Goal: Task Accomplishment & Management: Use online tool/utility

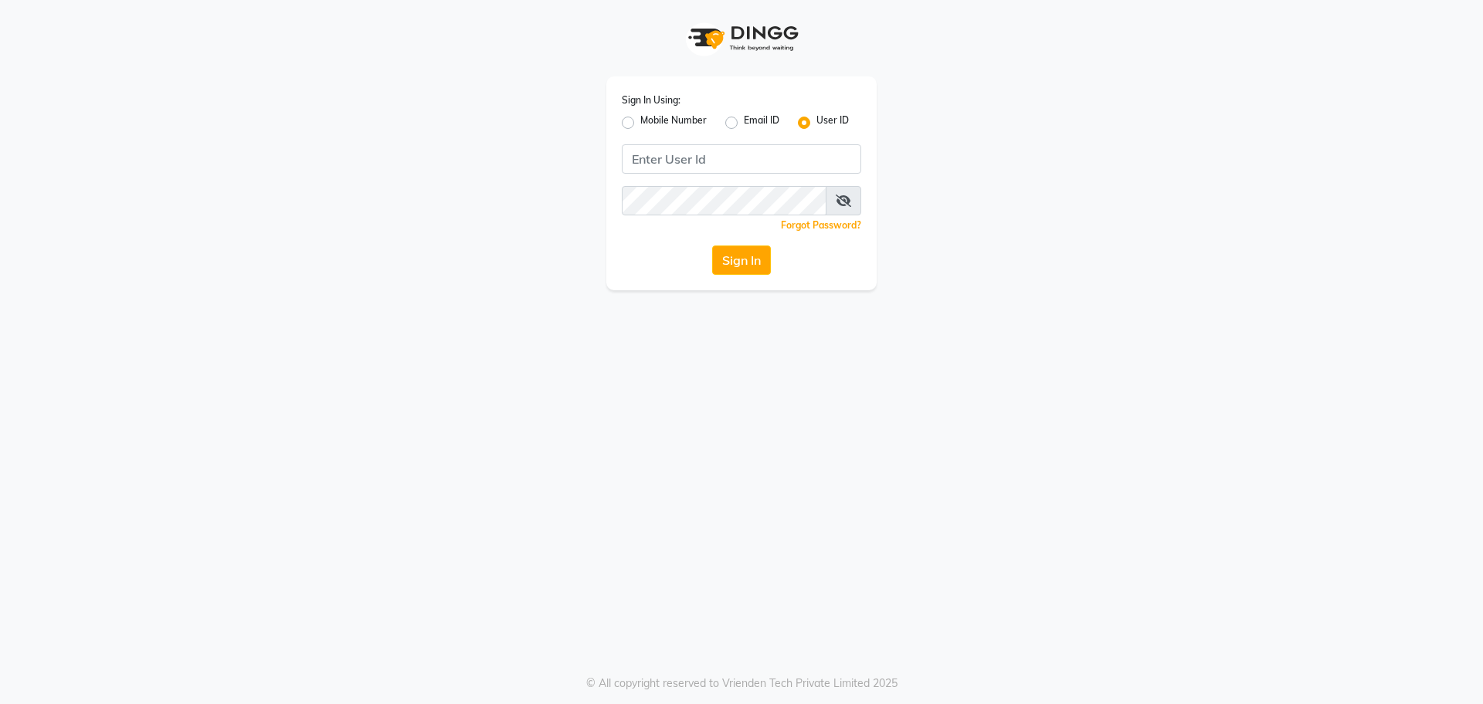
drag, startPoint x: 0, startPoint y: 0, endPoint x: 628, endPoint y: 126, distance: 640.5
click at [640, 126] on label "Mobile Number" at bounding box center [673, 123] width 66 height 19
click at [640, 124] on input "Mobile Number" at bounding box center [645, 119] width 10 height 10
radio input "true"
radio input "false"
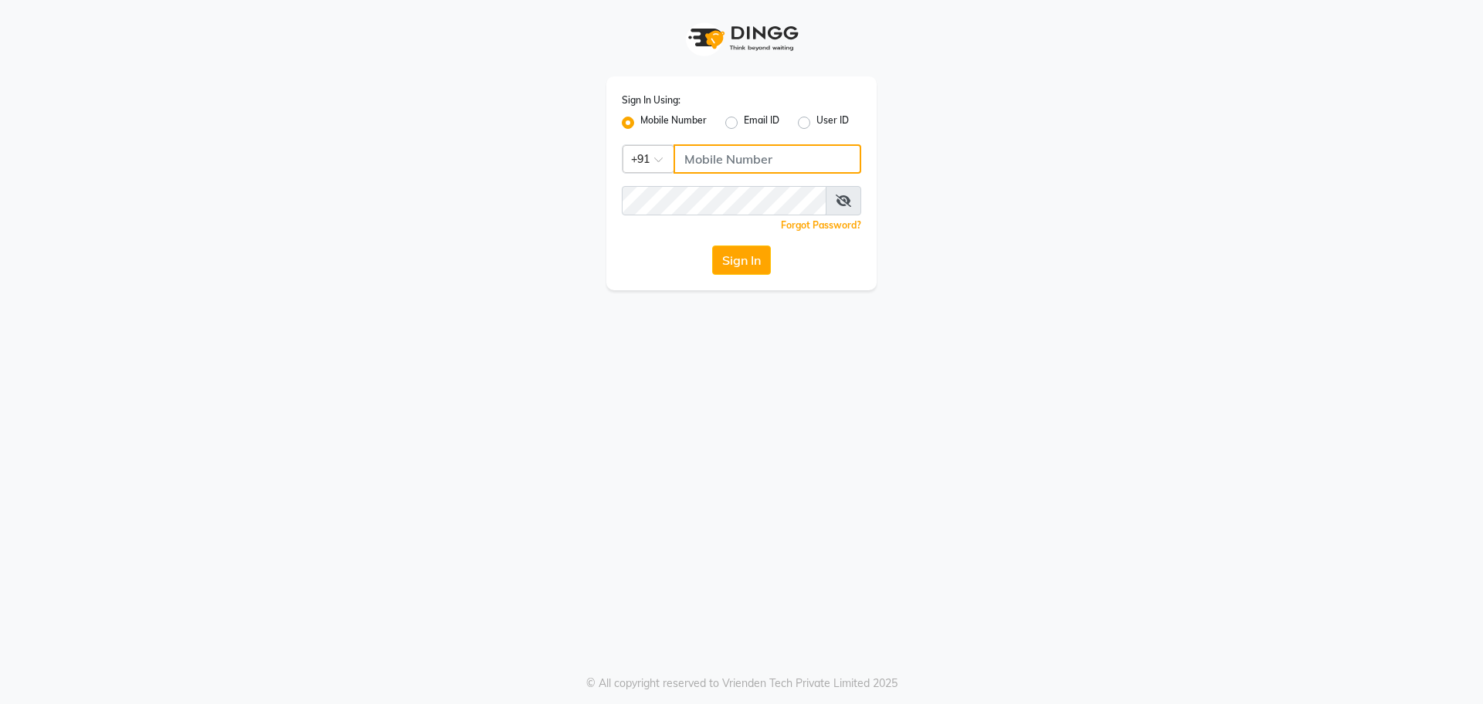
click at [704, 158] on input "Username" at bounding box center [768, 158] width 188 height 29
type input "4444444444"
click at [724, 249] on button "Sign In" at bounding box center [741, 260] width 59 height 29
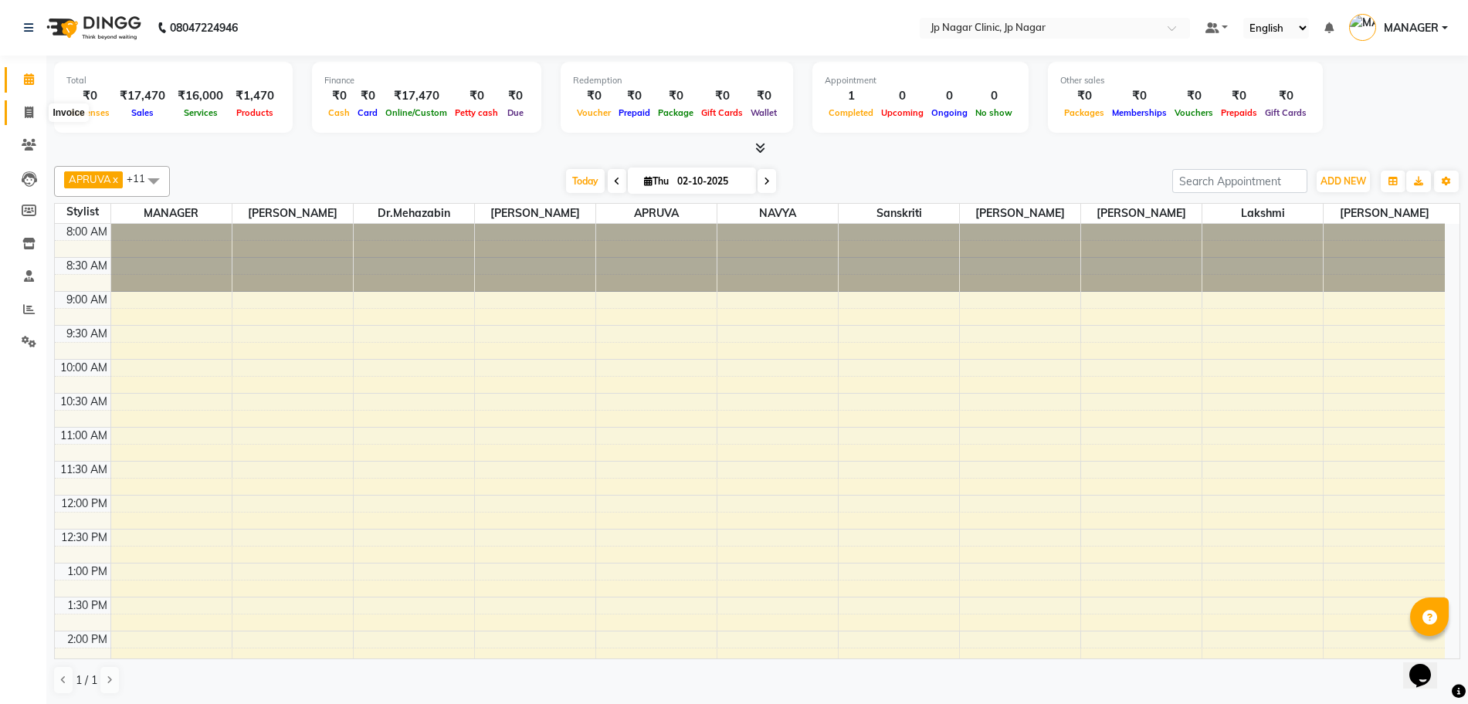
click at [22, 110] on span at bounding box center [28, 113] width 27 height 18
select select "service"
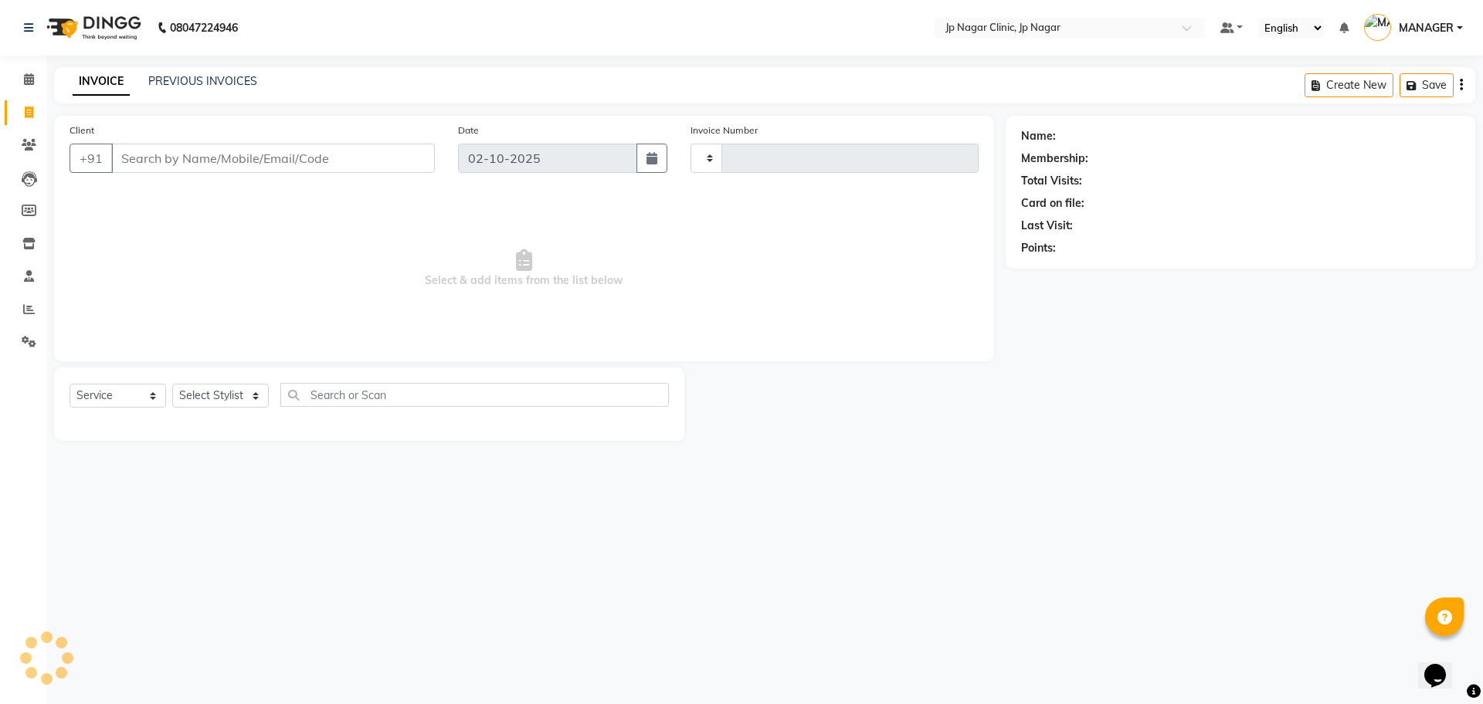
type input "0517"
select select "7443"
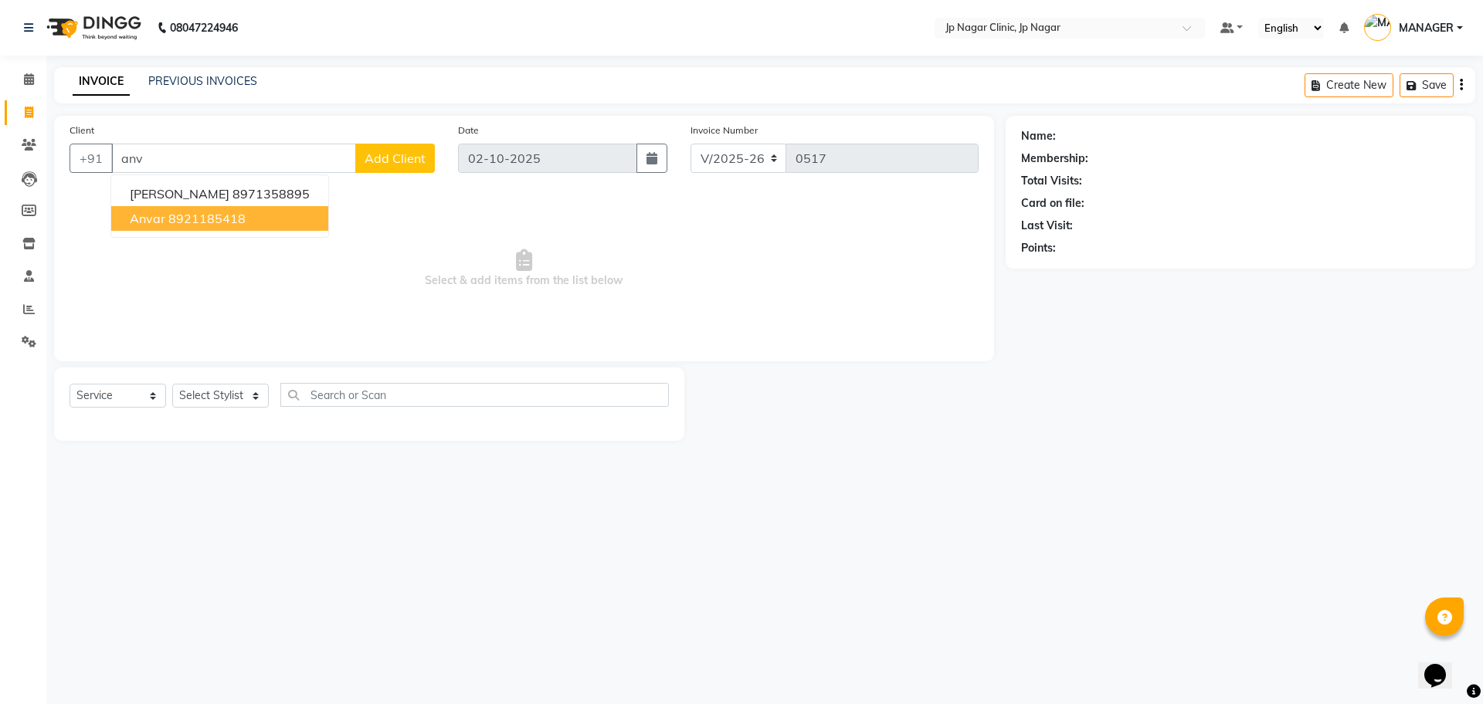
click at [184, 218] on ngb-highlight "8921185418" at bounding box center [206, 218] width 77 height 15
type input "8921185418"
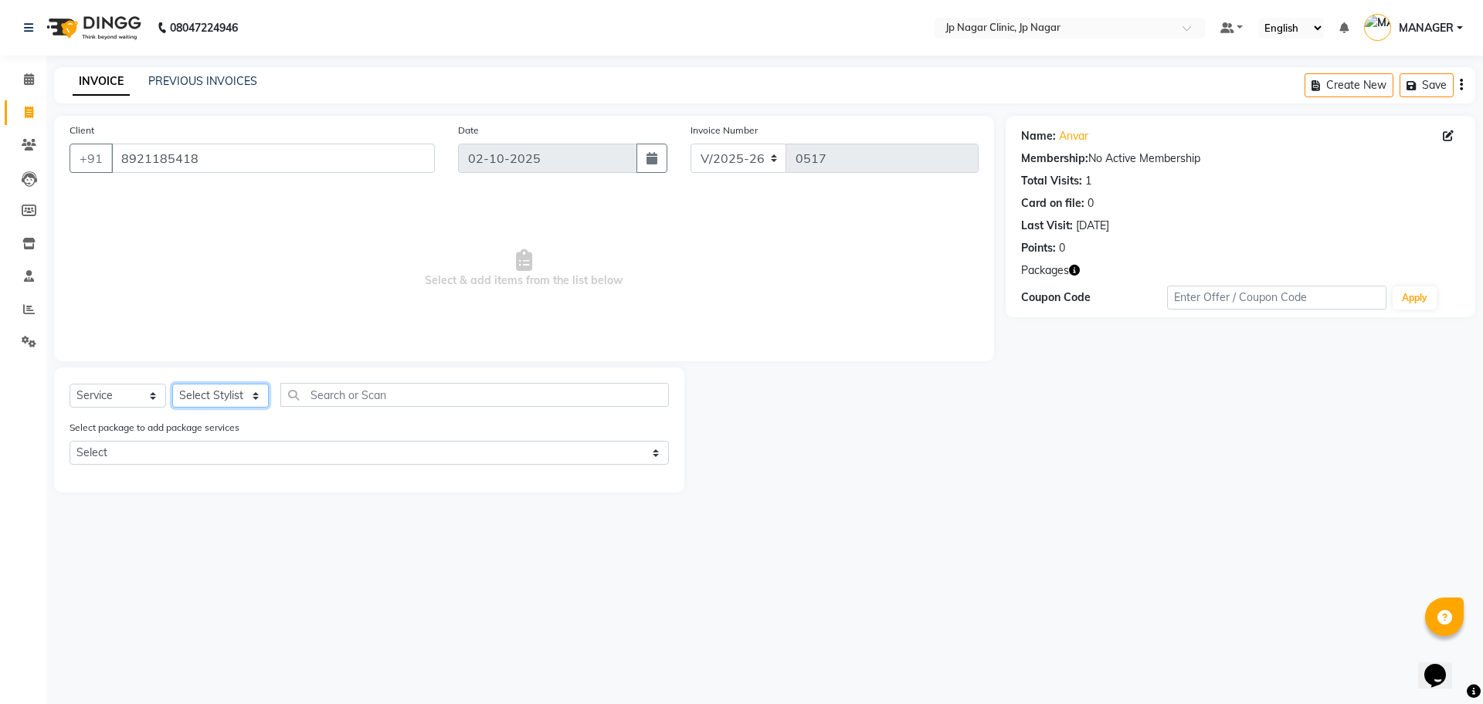
click at [226, 395] on select "Select Stylist APRUVA [PERSON_NAME] [PERSON_NAME] BIJIYATHA [PERSON_NAME] [PERS…" at bounding box center [220, 396] width 97 height 24
select select "65422"
click at [172, 384] on select "Select Stylist APRUVA [PERSON_NAME] [PERSON_NAME] BIJIYATHA [PERSON_NAME] [PERS…" at bounding box center [220, 396] width 97 height 24
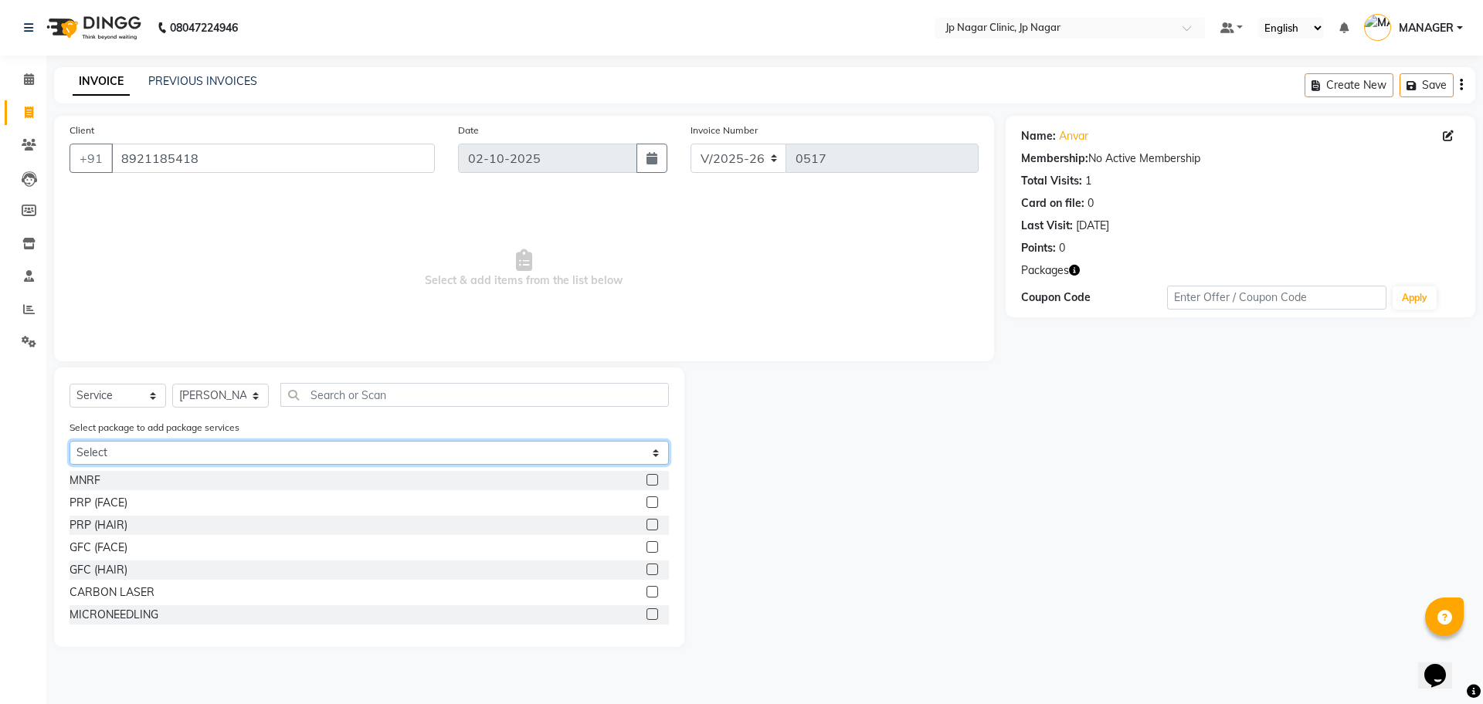
click at [190, 448] on select "Select Anvar" at bounding box center [369, 453] width 599 height 24
select select "1: Object"
click at [70, 441] on select "Select Anvar" at bounding box center [369, 453] width 599 height 24
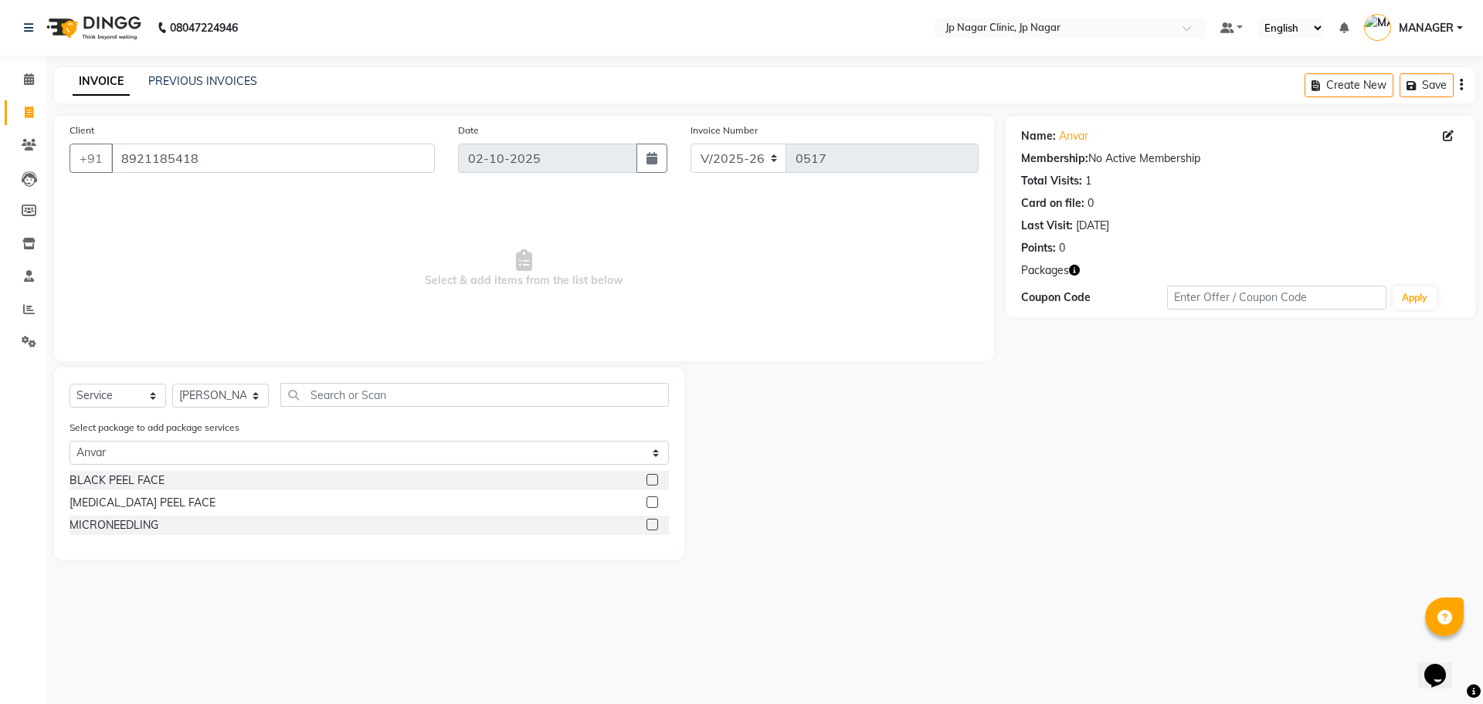
click at [653, 502] on label at bounding box center [653, 503] width 12 height 12
click at [653, 502] on input "checkbox" at bounding box center [652, 503] width 10 height 10
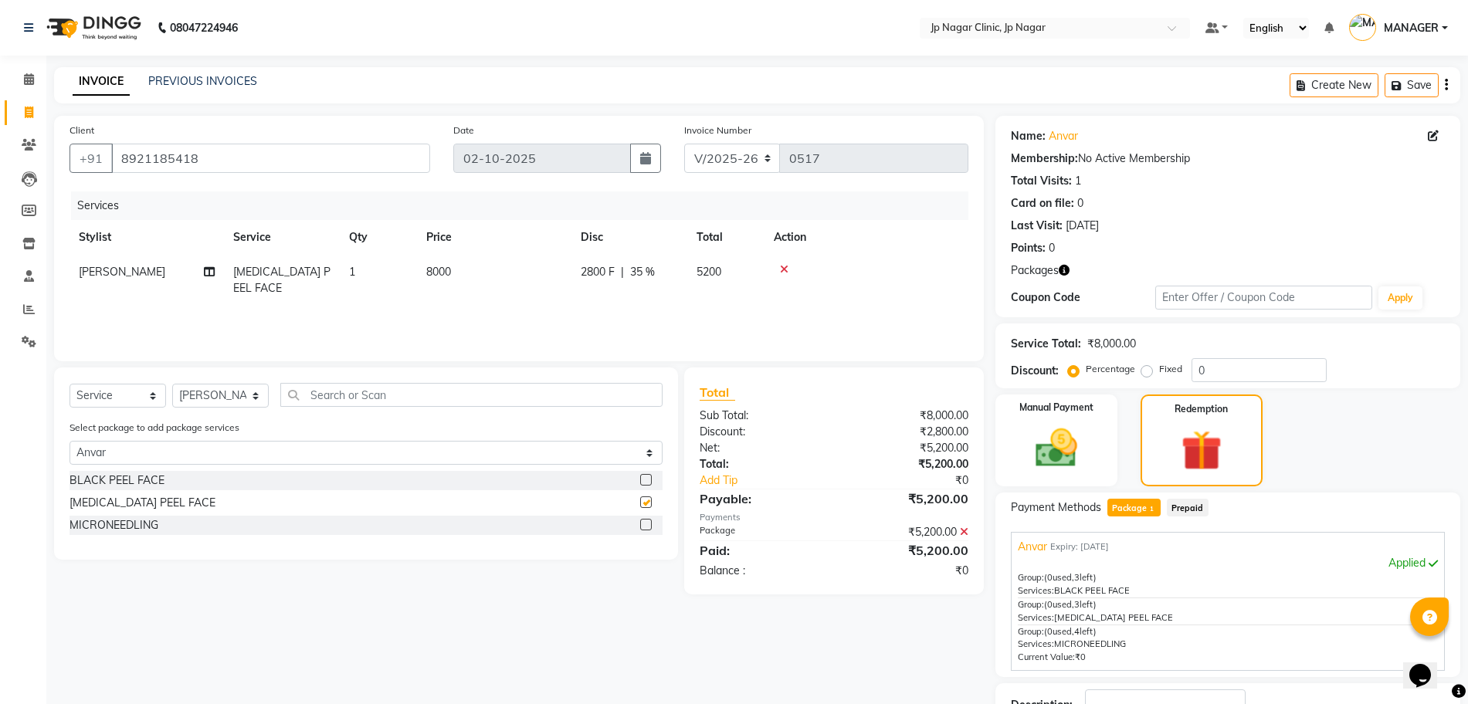
checkbox input "false"
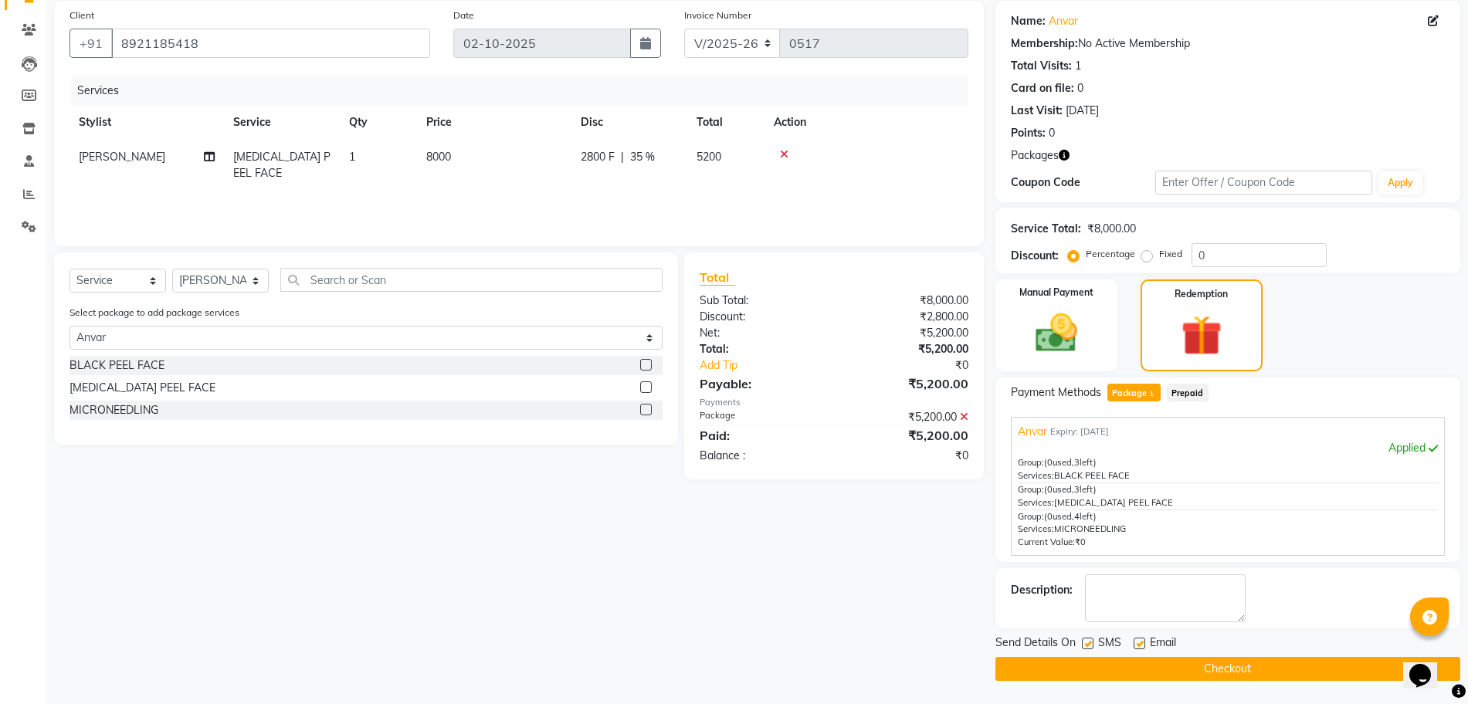
click at [1183, 666] on button "Checkout" at bounding box center [1228, 669] width 465 height 24
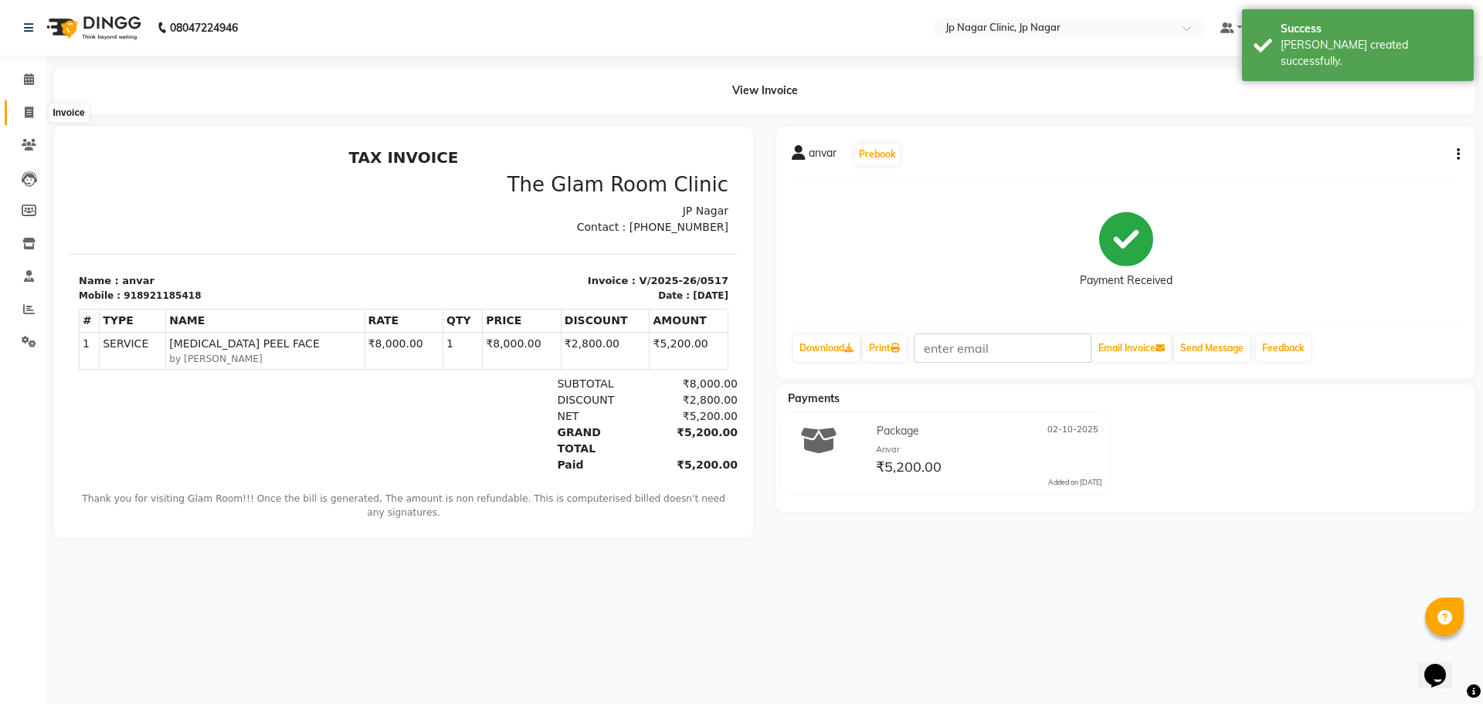
click at [25, 117] on icon at bounding box center [29, 113] width 8 height 12
select select "7443"
select select "service"
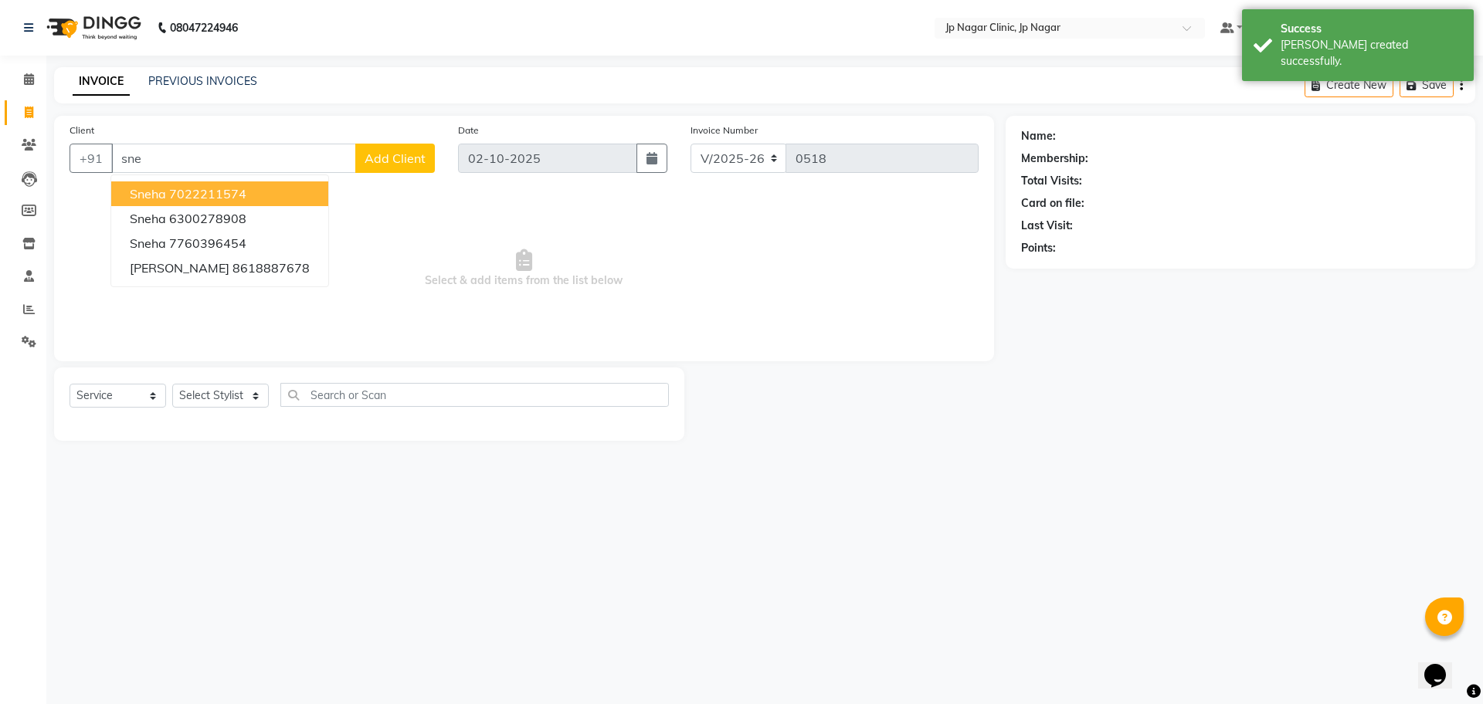
click at [233, 200] on ngb-highlight "7022211574" at bounding box center [207, 193] width 77 height 15
type input "7022211574"
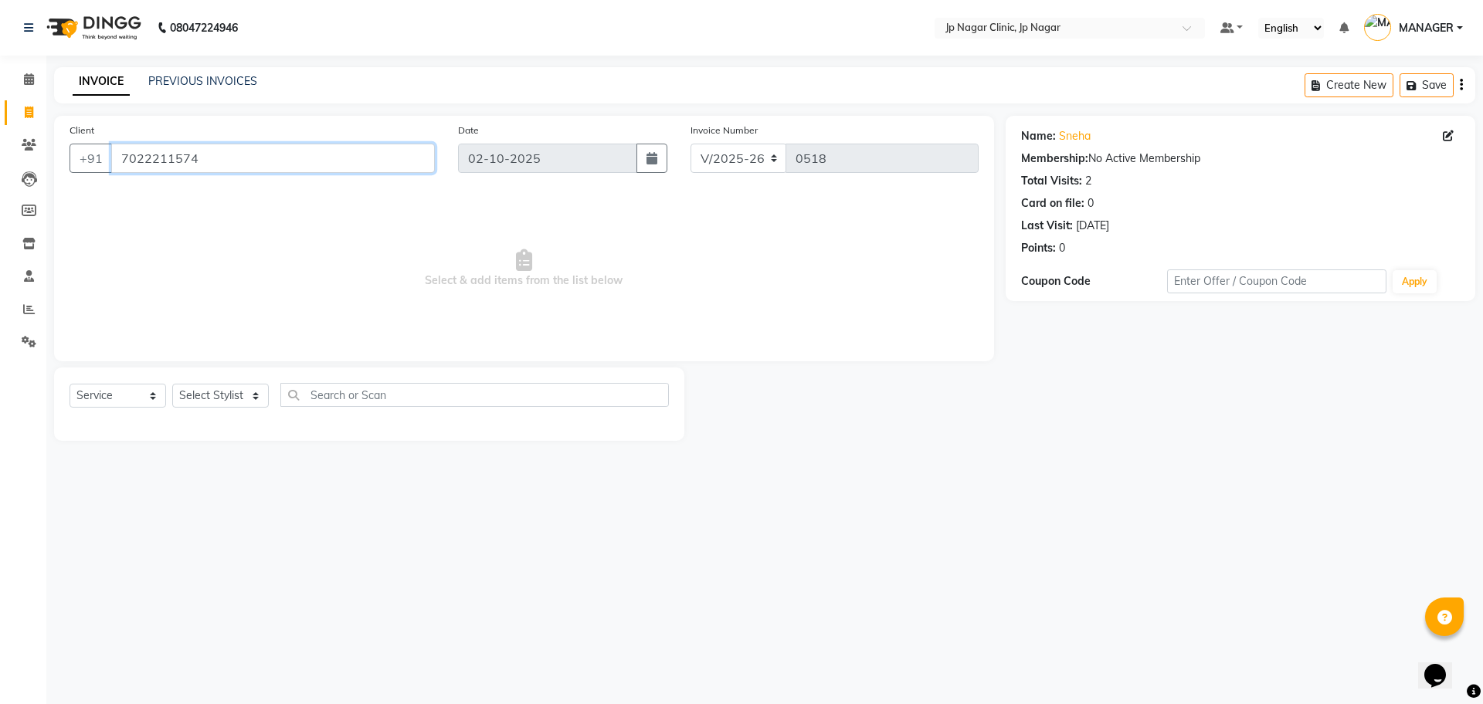
click at [228, 148] on input "7022211574" at bounding box center [273, 158] width 324 height 29
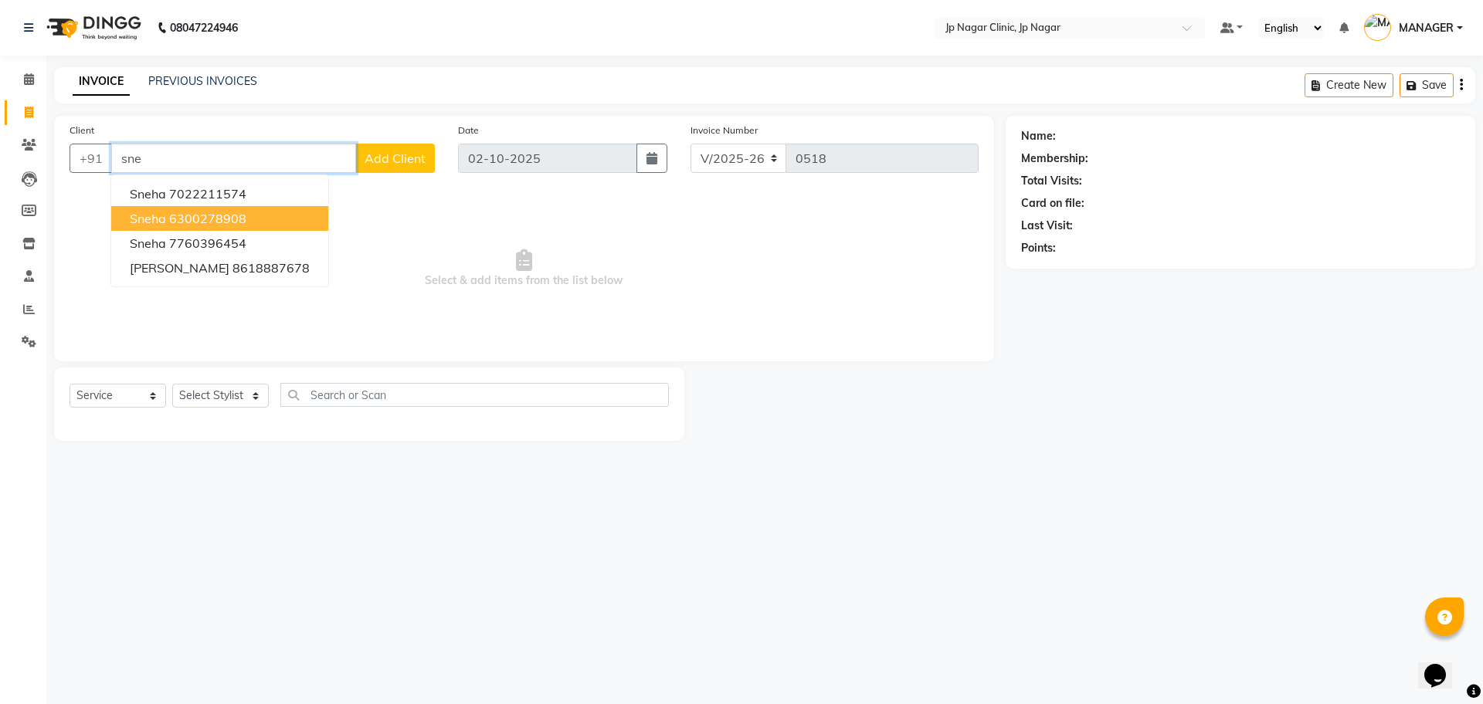
click at [204, 227] on button "Sneha 6300278908" at bounding box center [219, 218] width 217 height 25
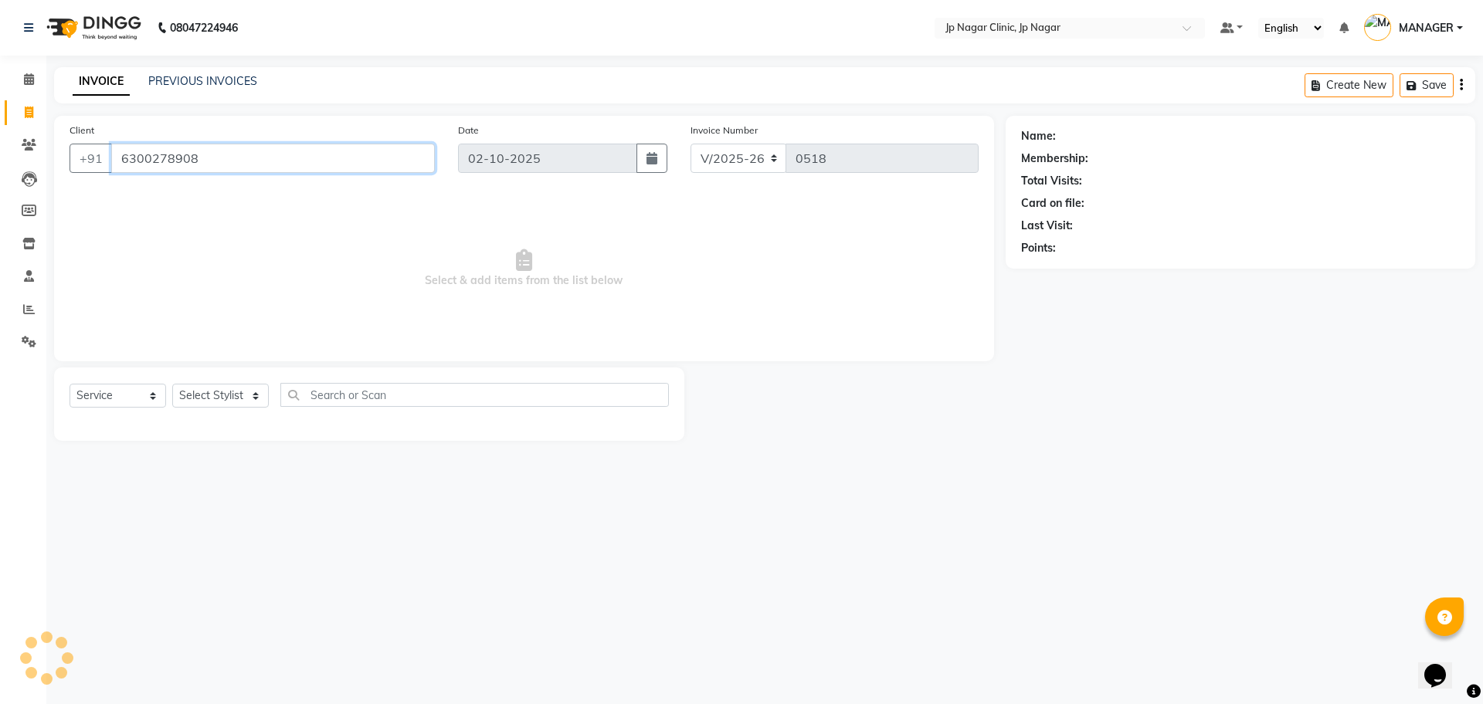
type input "6300278908"
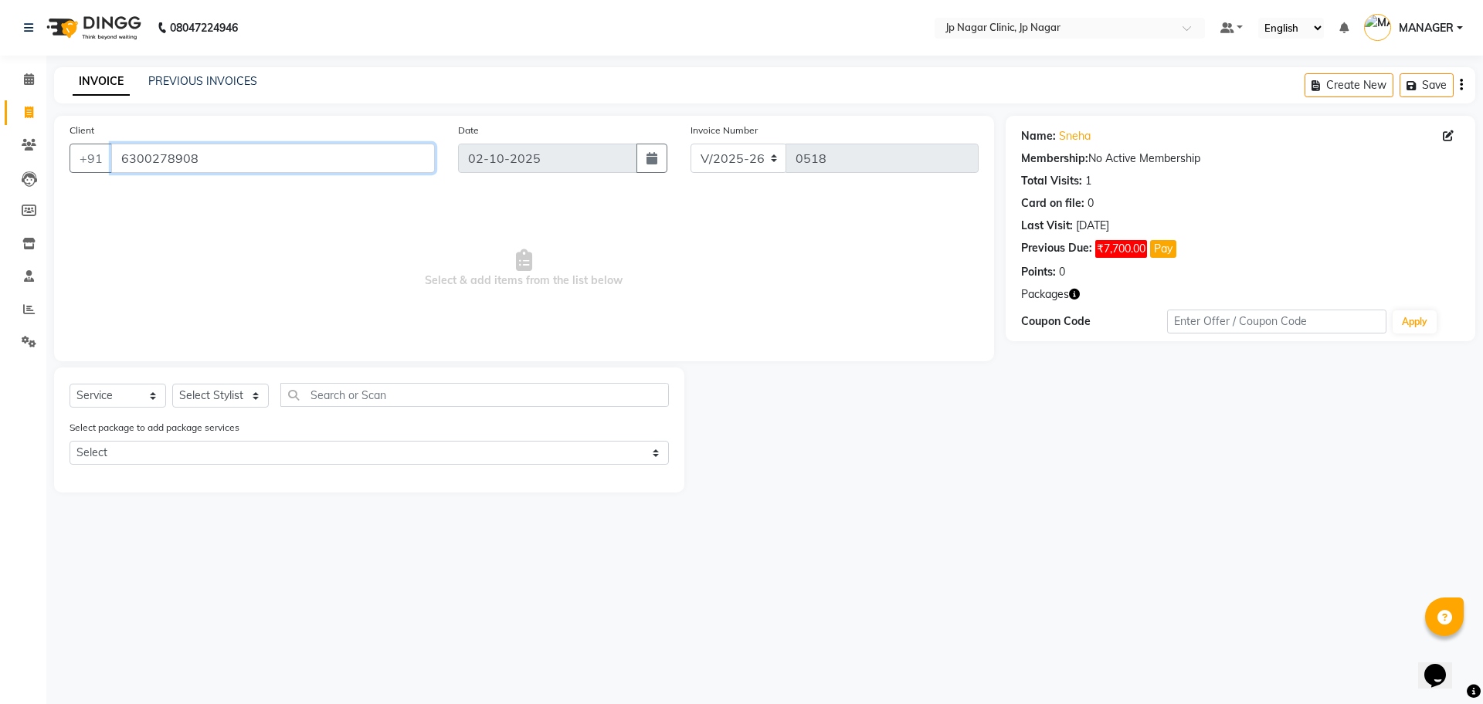
click at [211, 158] on input "6300278908" at bounding box center [273, 158] width 324 height 29
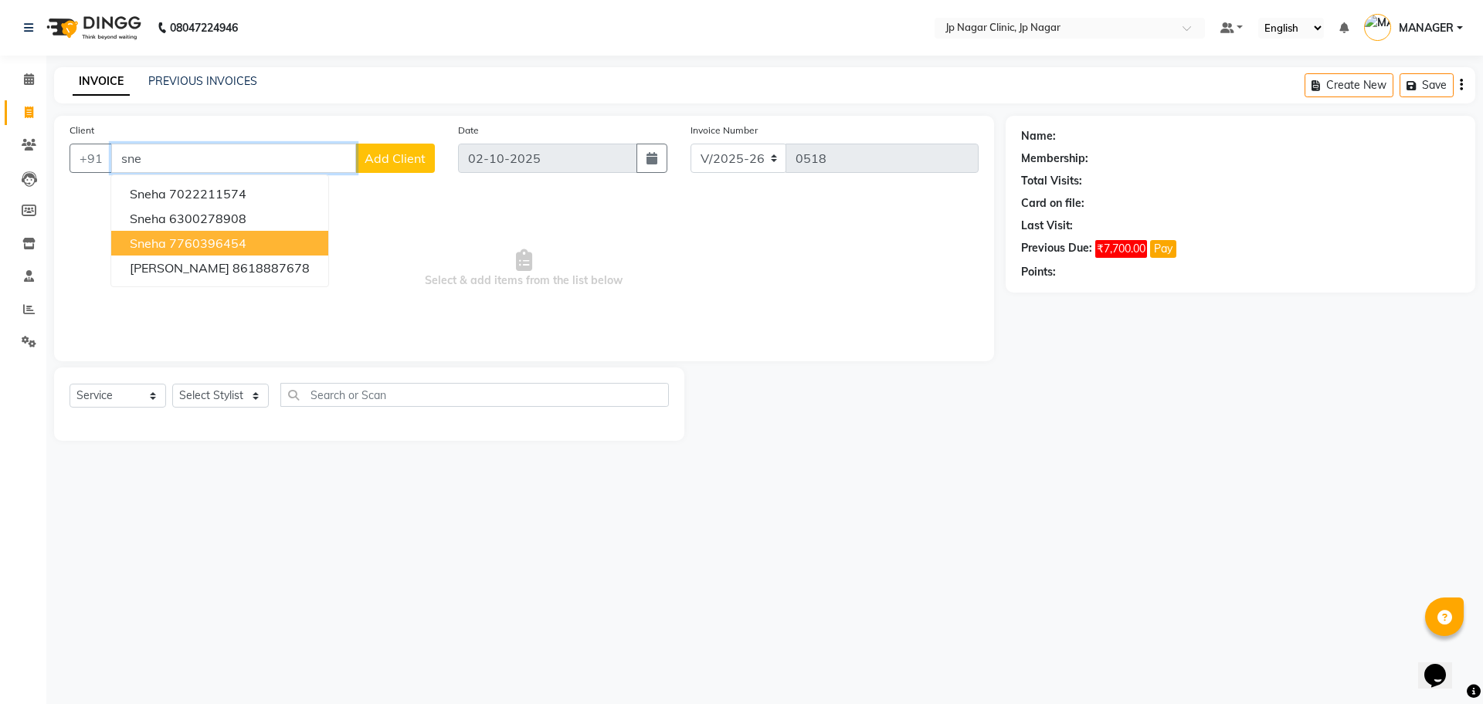
click at [212, 237] on ngb-highlight "7760396454" at bounding box center [207, 243] width 77 height 15
type input "7760396454"
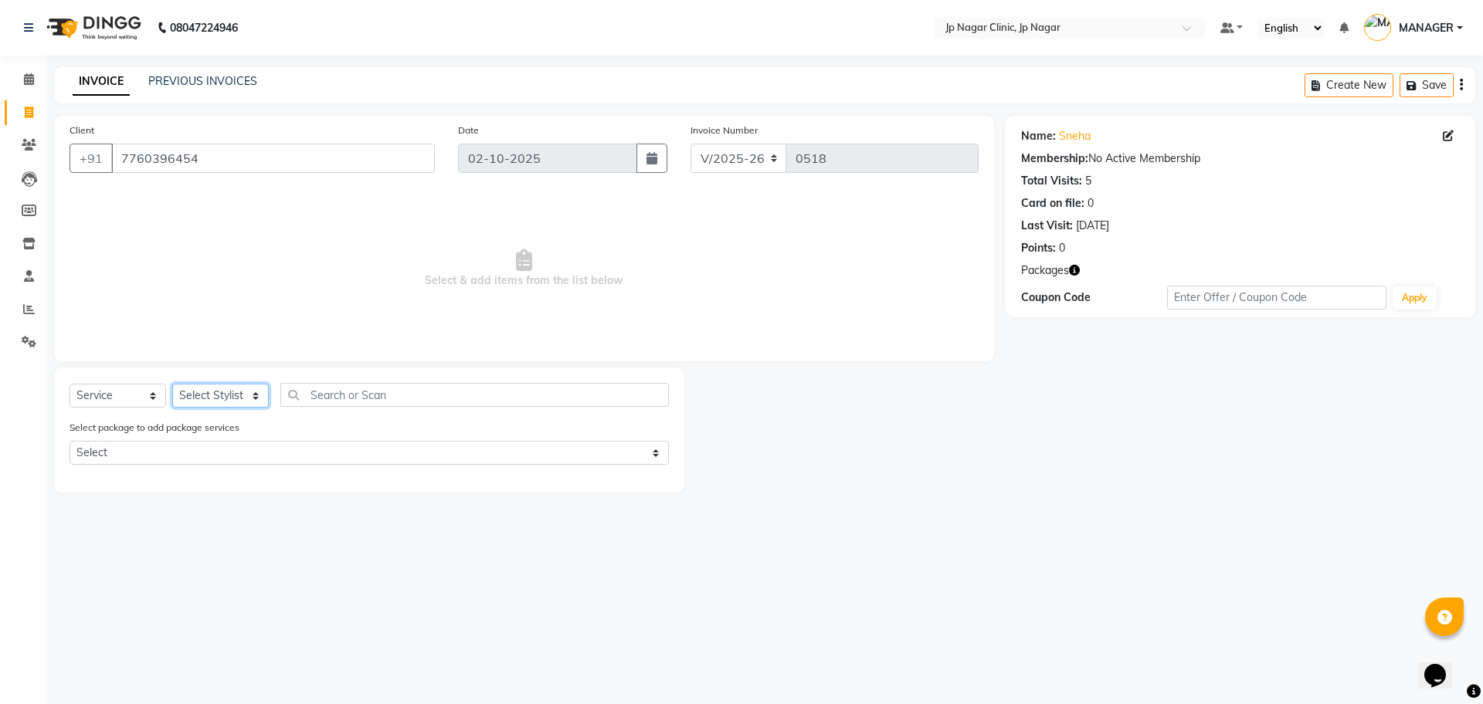
click at [233, 402] on select "Select Stylist APRUVA [PERSON_NAME] [PERSON_NAME] BIJIYATHA [PERSON_NAME] [PERS…" at bounding box center [220, 396] width 97 height 24
select select "65422"
click at [172, 384] on select "Select Stylist APRUVA [PERSON_NAME] [PERSON_NAME] BIJIYATHA [PERSON_NAME] [PERS…" at bounding box center [220, 396] width 97 height 24
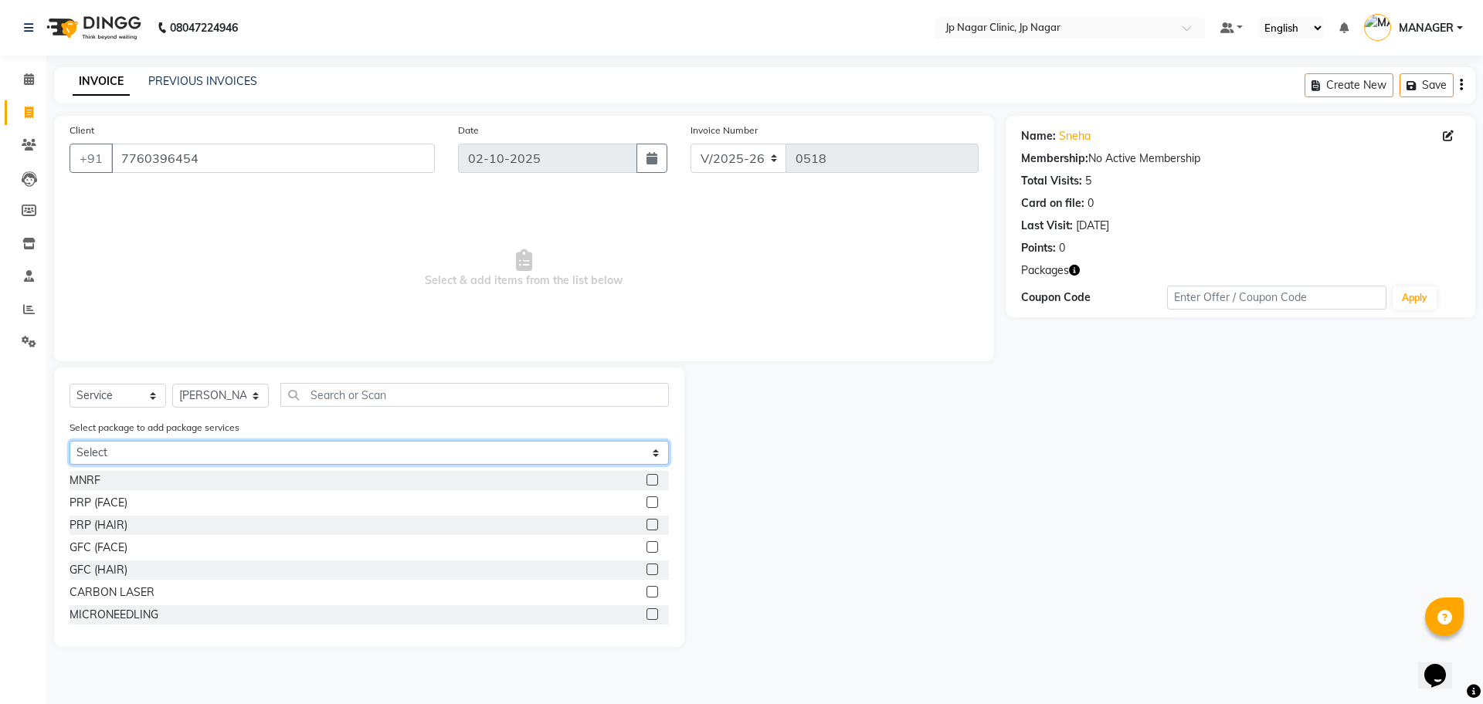
click at [211, 455] on select "Select [PERSON_NAME] +MNRF" at bounding box center [369, 453] width 599 height 24
select select "1: Object"
click at [70, 441] on select "Select [PERSON_NAME] +MNRF" at bounding box center [369, 453] width 599 height 24
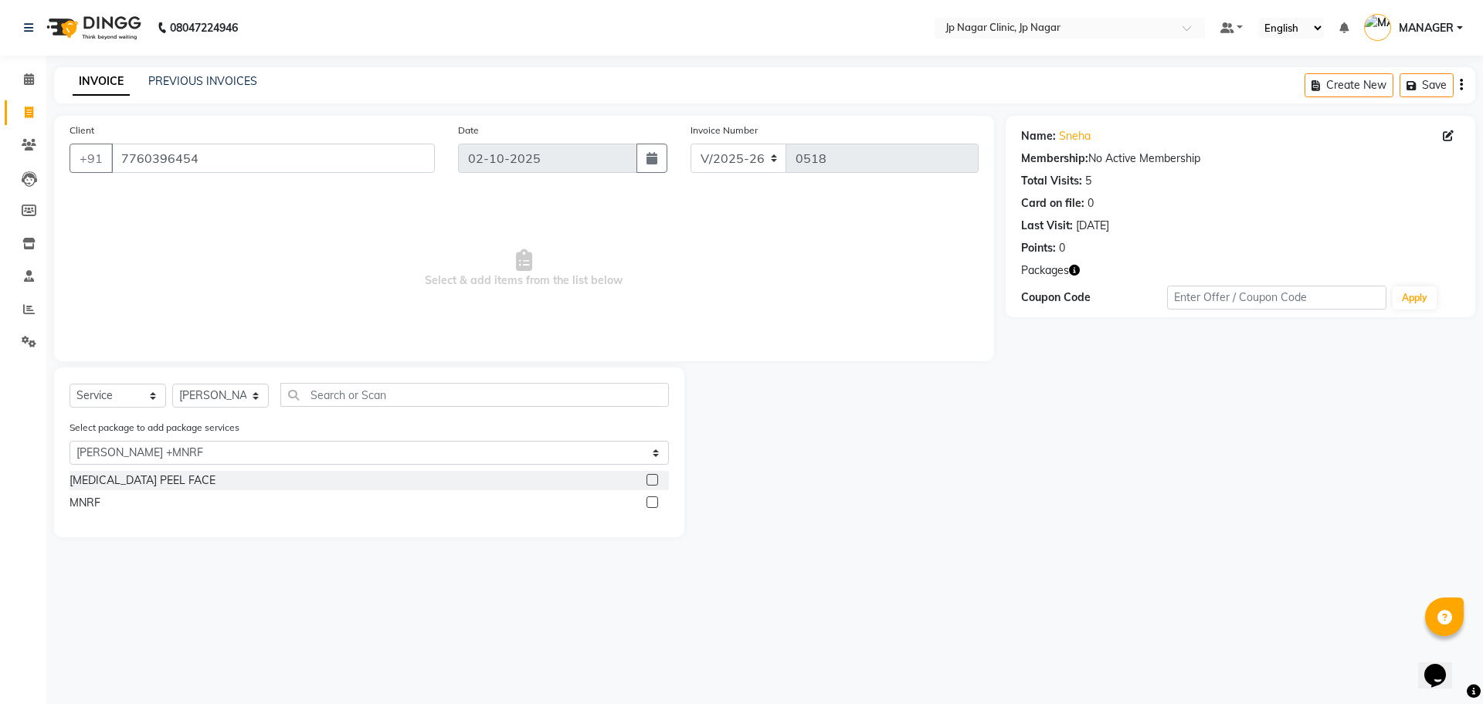
click at [649, 505] on label at bounding box center [653, 503] width 12 height 12
click at [649, 505] on input "checkbox" at bounding box center [652, 503] width 10 height 10
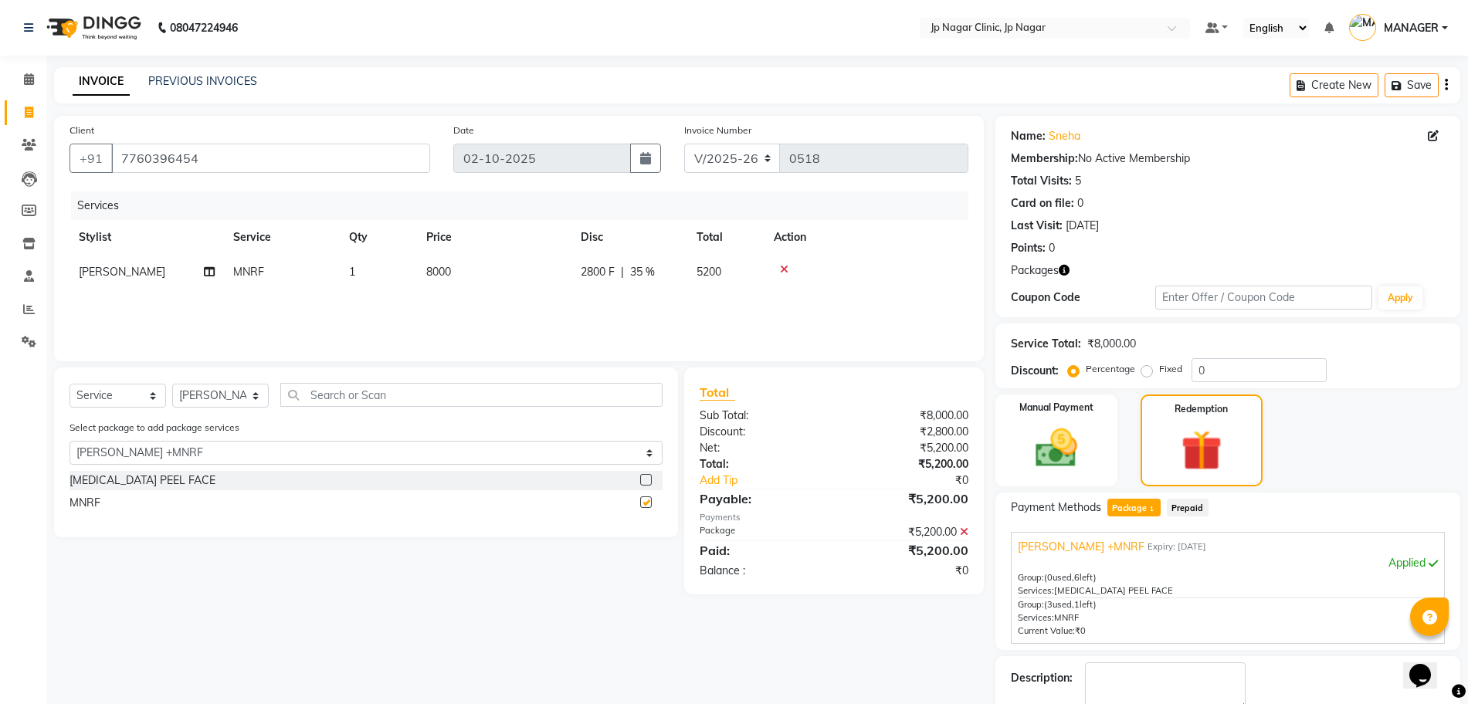
checkbox input "false"
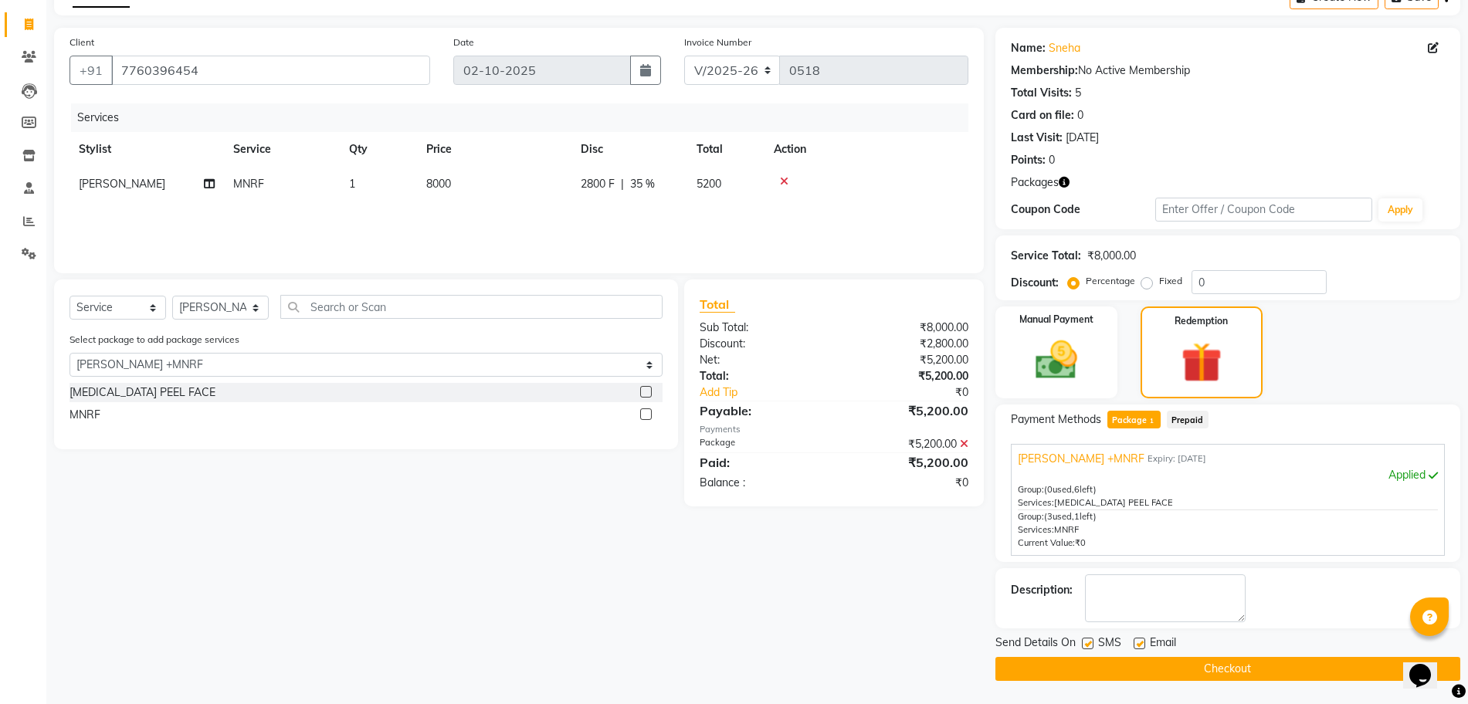
click at [1197, 671] on button "Checkout" at bounding box center [1228, 669] width 465 height 24
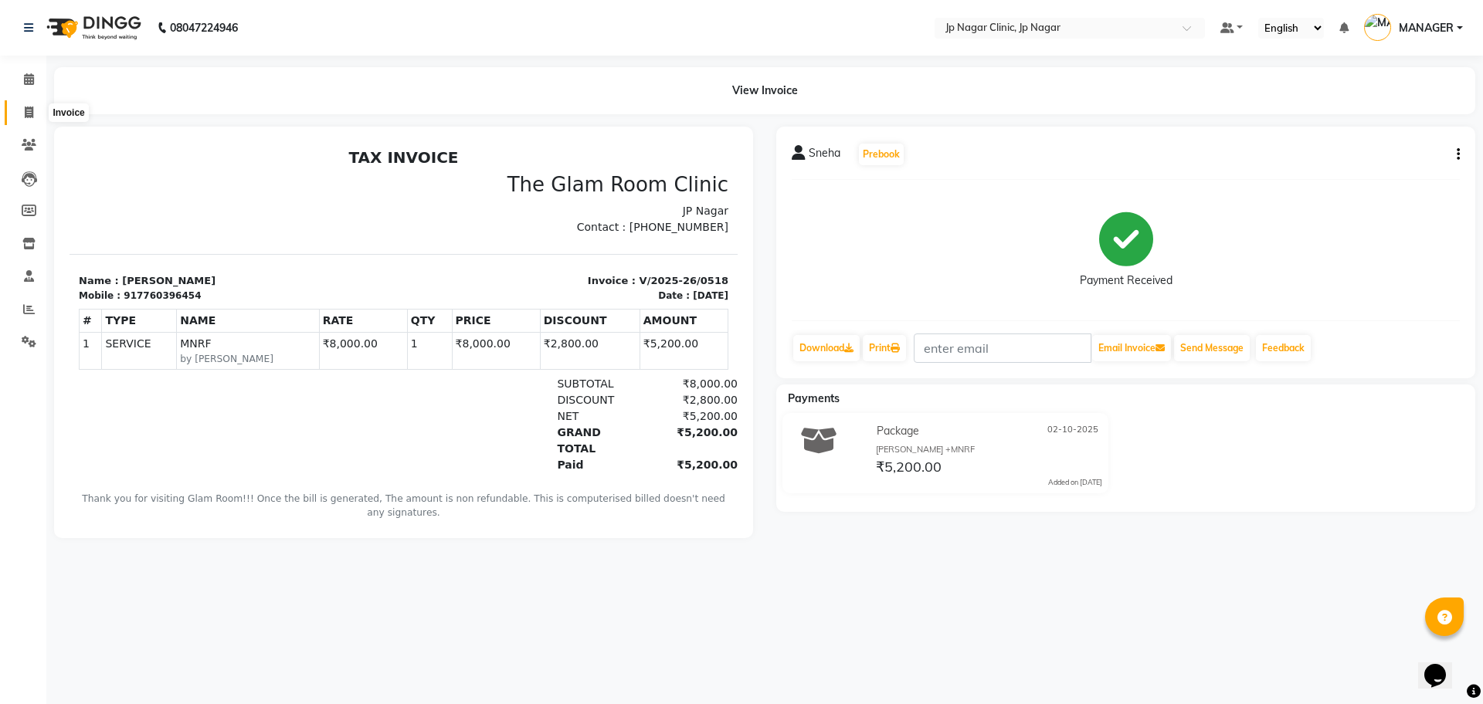
click at [32, 110] on icon at bounding box center [29, 113] width 8 height 12
select select "service"
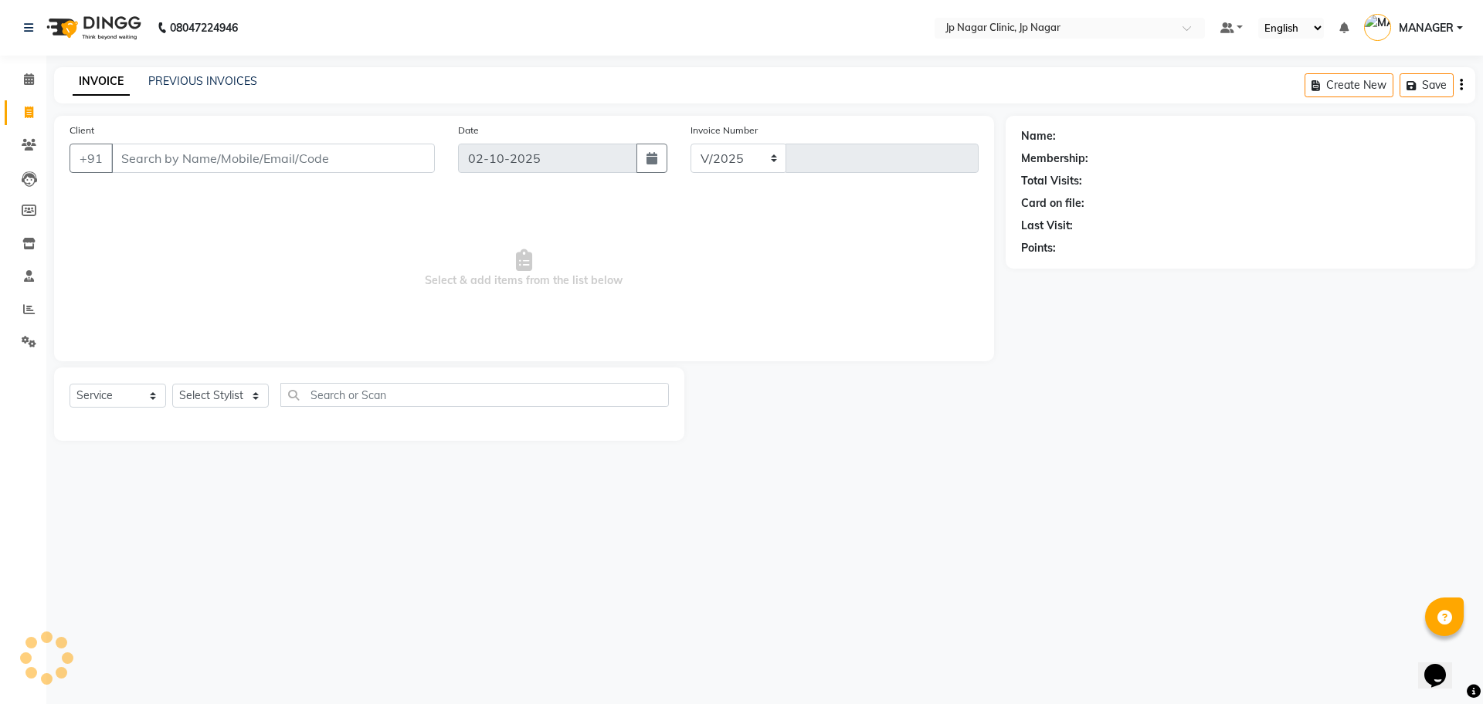
select select "7443"
type input "0519"
click at [175, 83] on link "PREVIOUS INVOICES" at bounding box center [202, 81] width 109 height 14
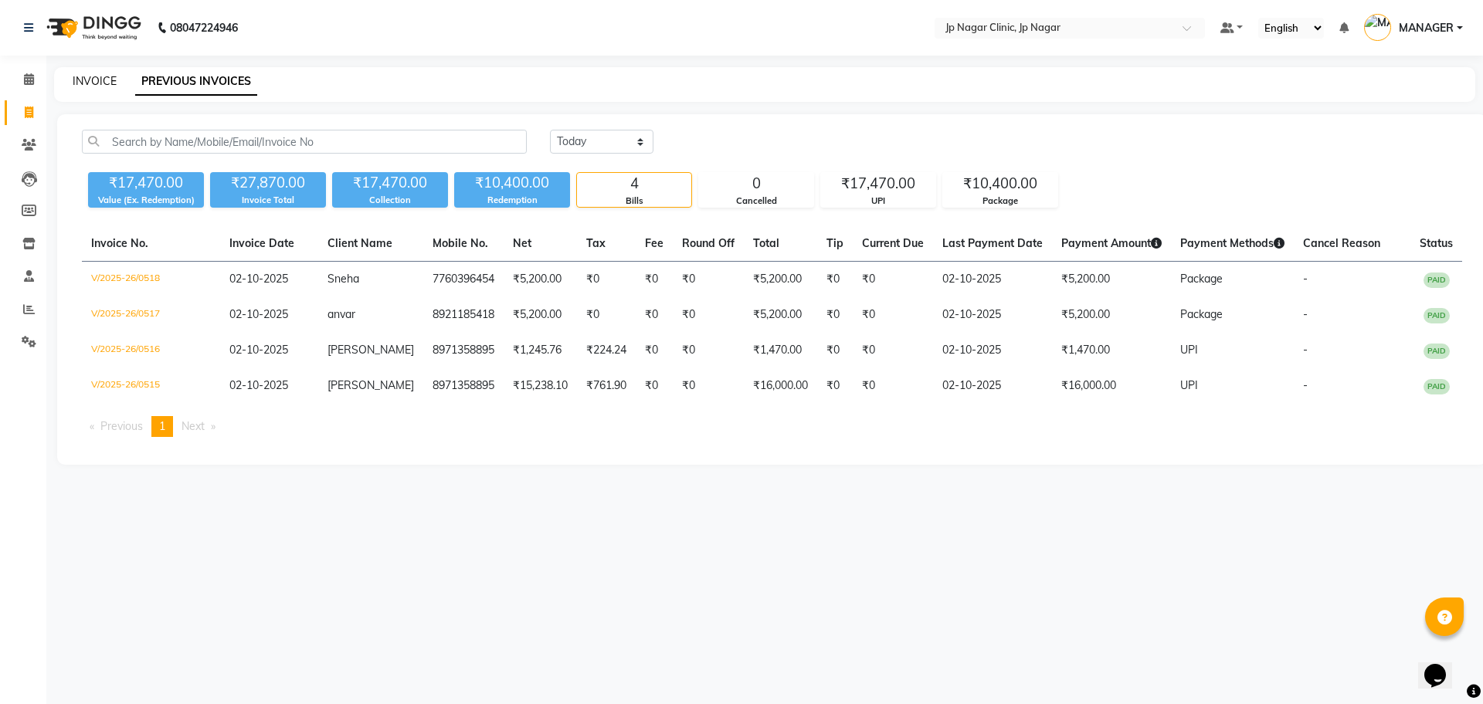
click at [108, 80] on link "INVOICE" at bounding box center [95, 81] width 44 height 14
select select "service"
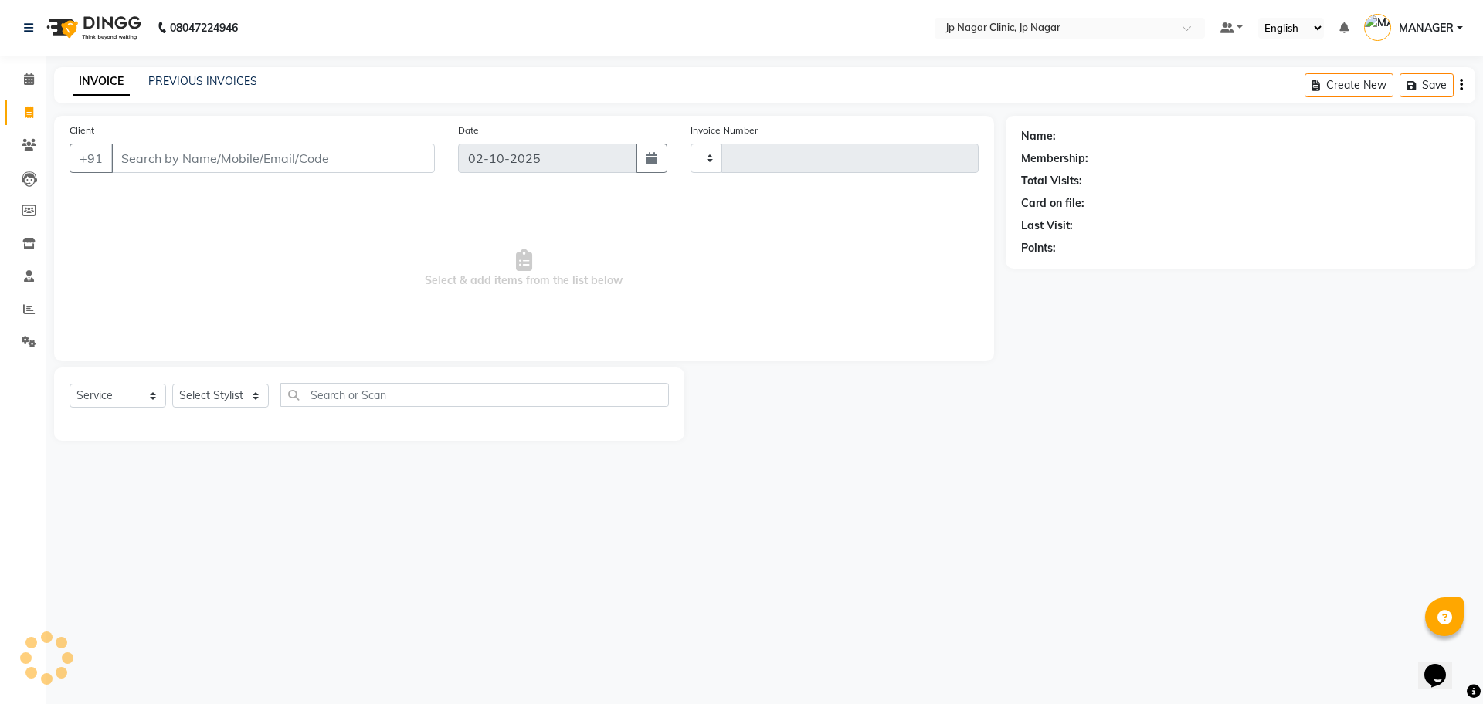
type input "0519"
select select "7443"
click at [141, 165] on input "Client" at bounding box center [273, 158] width 324 height 29
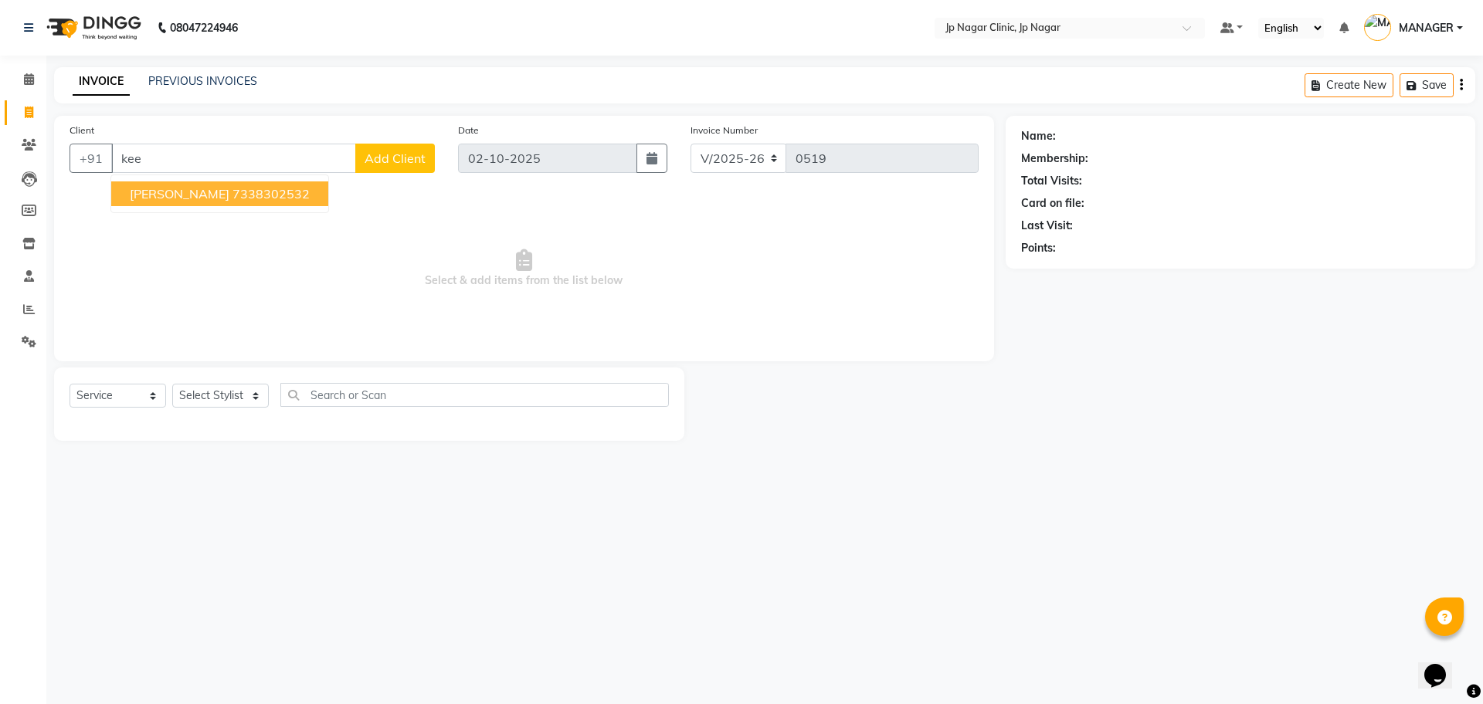
click at [155, 195] on span "[PERSON_NAME]" at bounding box center [180, 193] width 100 height 15
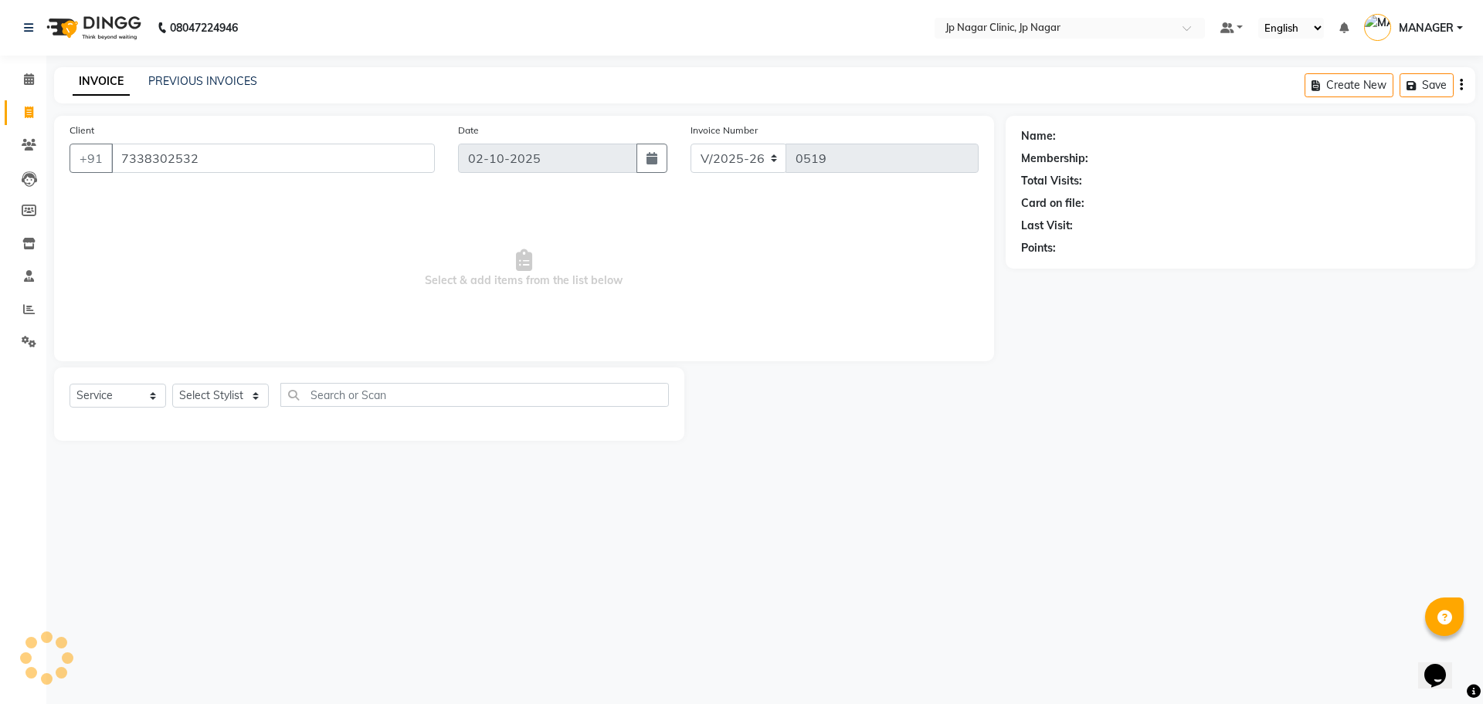
type input "7338302532"
click at [211, 390] on select "Select Stylist APRUVA [PERSON_NAME] [PERSON_NAME] BIJIYATHA [PERSON_NAME] [PERS…" at bounding box center [220, 396] width 97 height 24
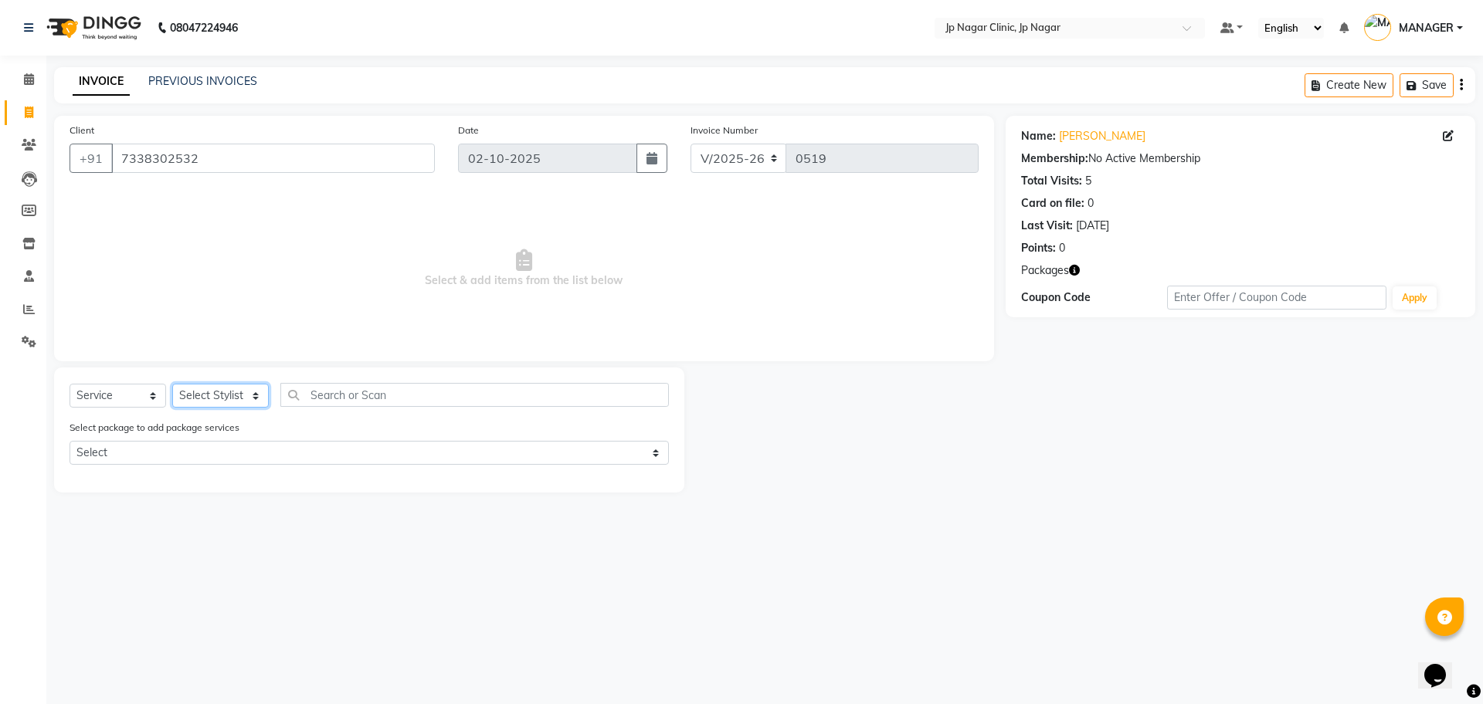
select select "89413"
click at [172, 384] on select "Select Stylist APRUVA [PERSON_NAME] [PERSON_NAME] BIJIYATHA [PERSON_NAME] [PERS…" at bounding box center [220, 396] width 97 height 24
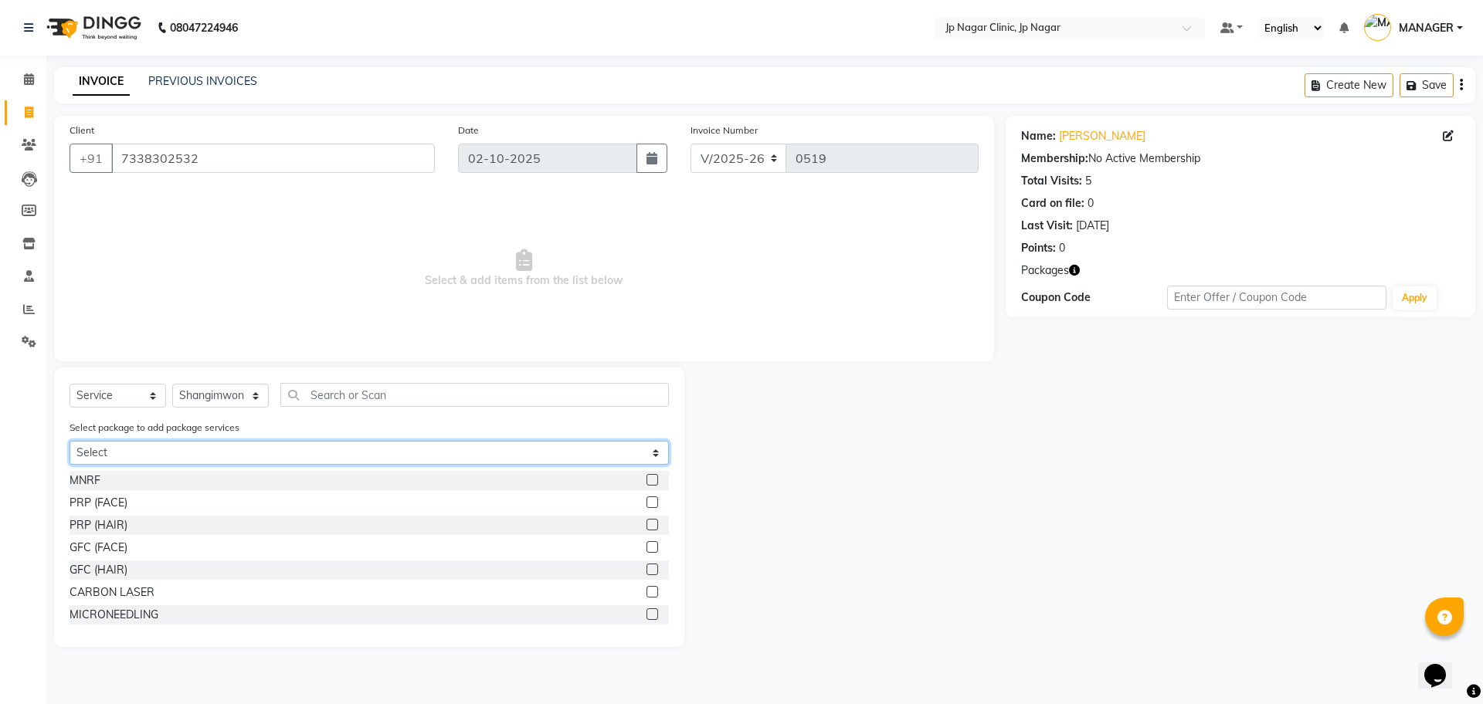
drag, startPoint x: 216, startPoint y: 450, endPoint x: 182, endPoint y: 502, distance: 62.6
click at [182, 502] on div "Select Service Product Membership Package Voucher Prepaid Gift Card Select Styl…" at bounding box center [369, 508] width 630 height 280
select select "1: Object"
click at [70, 441] on select "Select [PERSON_NAME](LHR)" at bounding box center [369, 453] width 599 height 24
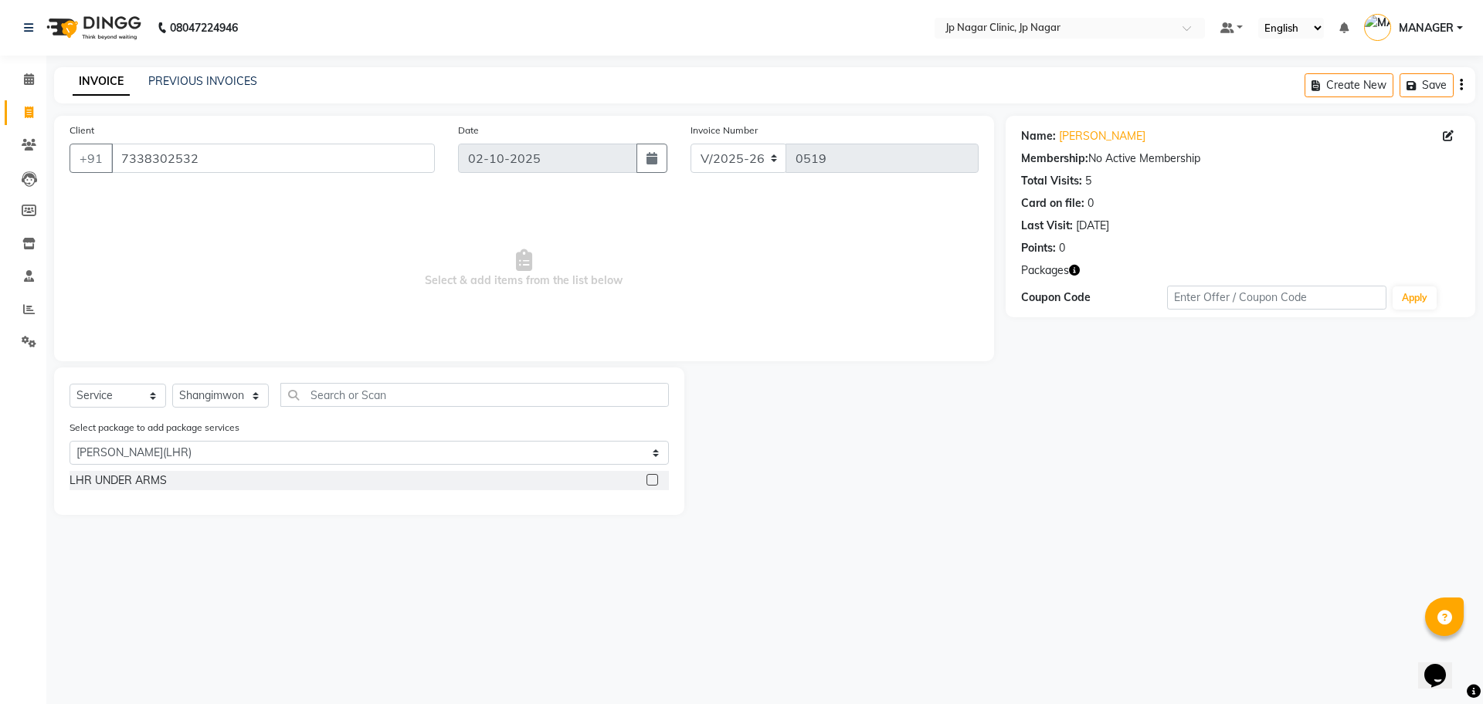
click at [649, 483] on label at bounding box center [653, 480] width 12 height 12
click at [649, 483] on input "checkbox" at bounding box center [652, 481] width 10 height 10
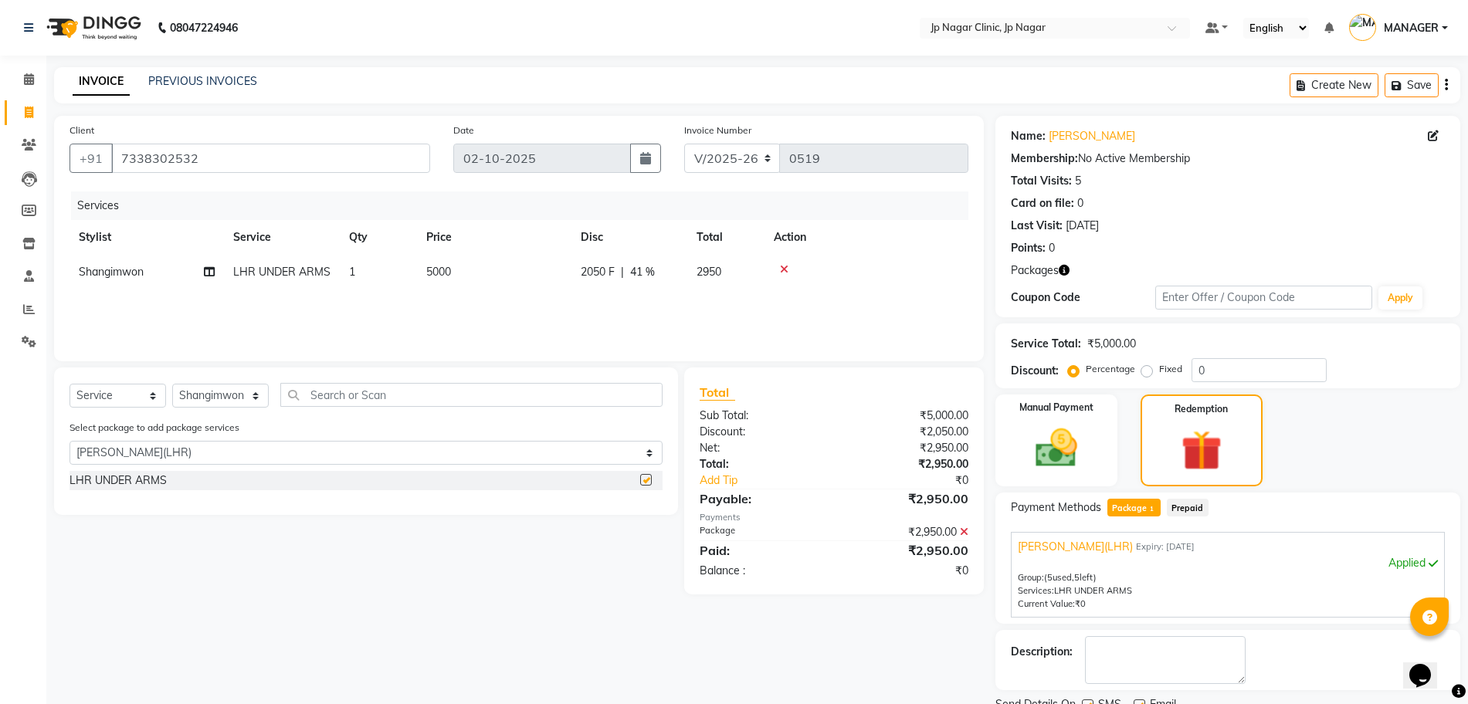
checkbox input "false"
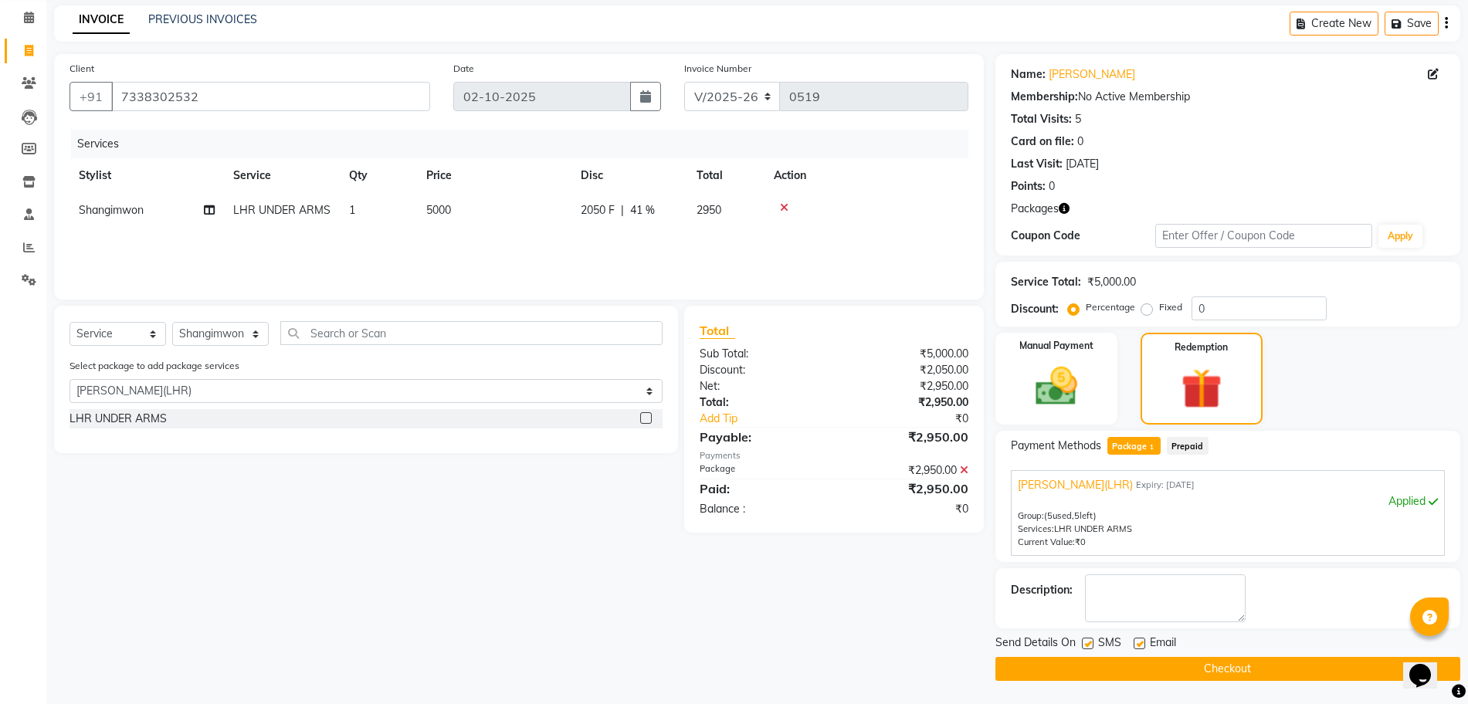
click at [1240, 677] on button "Checkout" at bounding box center [1228, 669] width 465 height 24
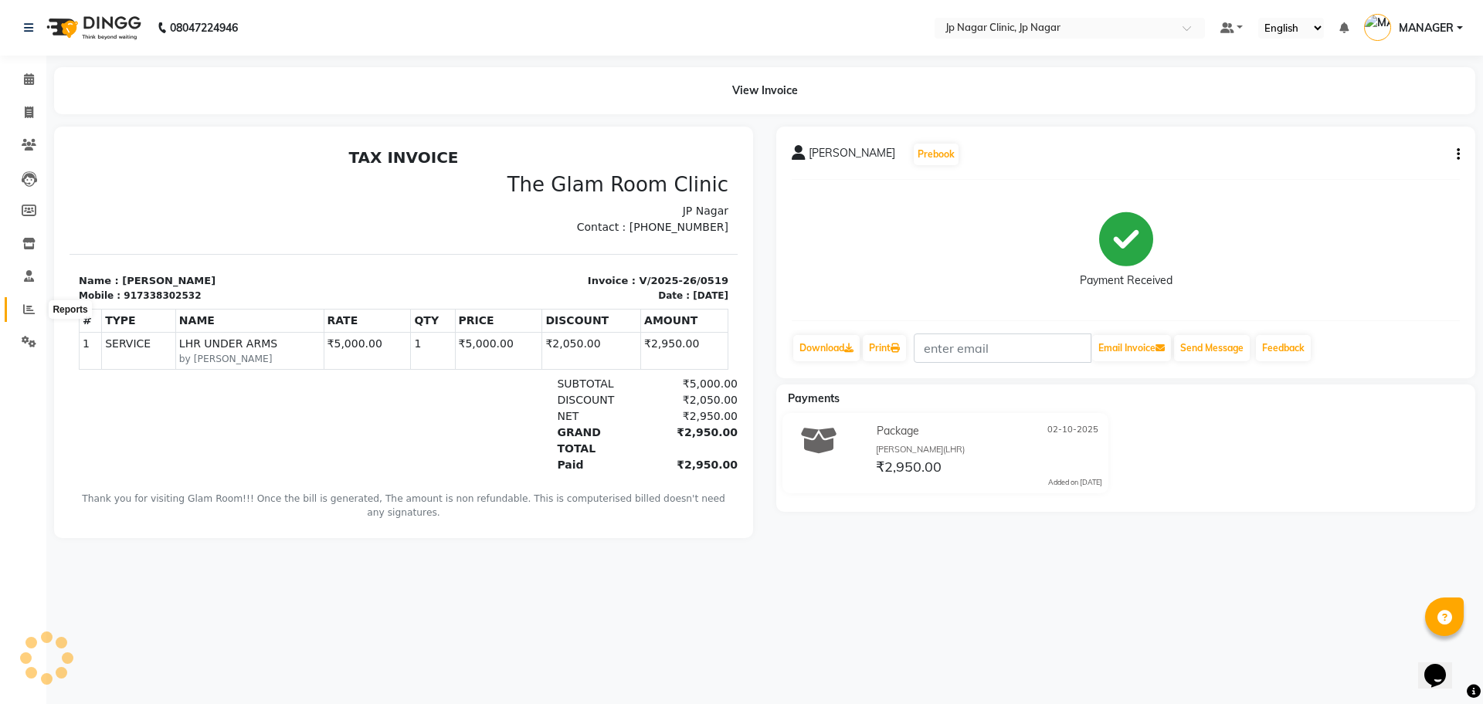
click at [39, 308] on span at bounding box center [28, 310] width 27 height 18
